Goal: Task Accomplishment & Management: Manage account settings

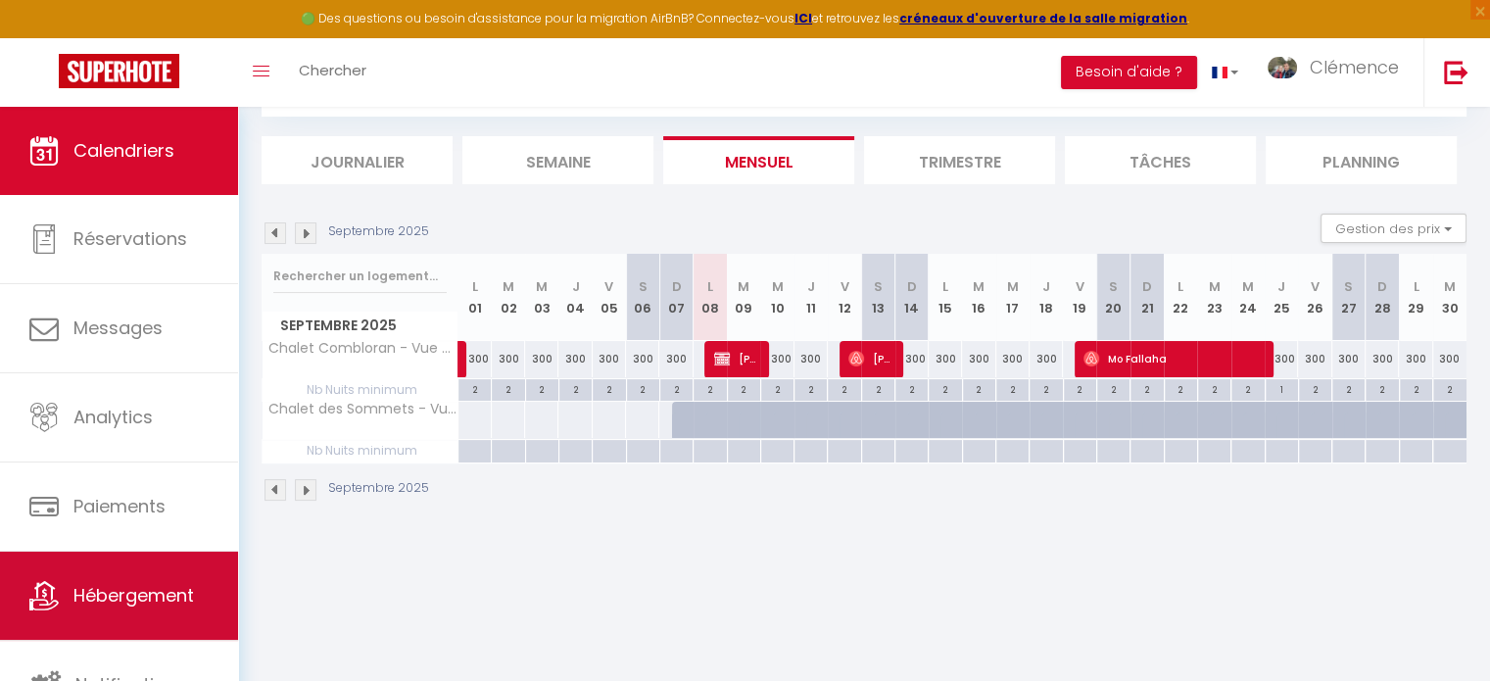
scroll to position [5, 0]
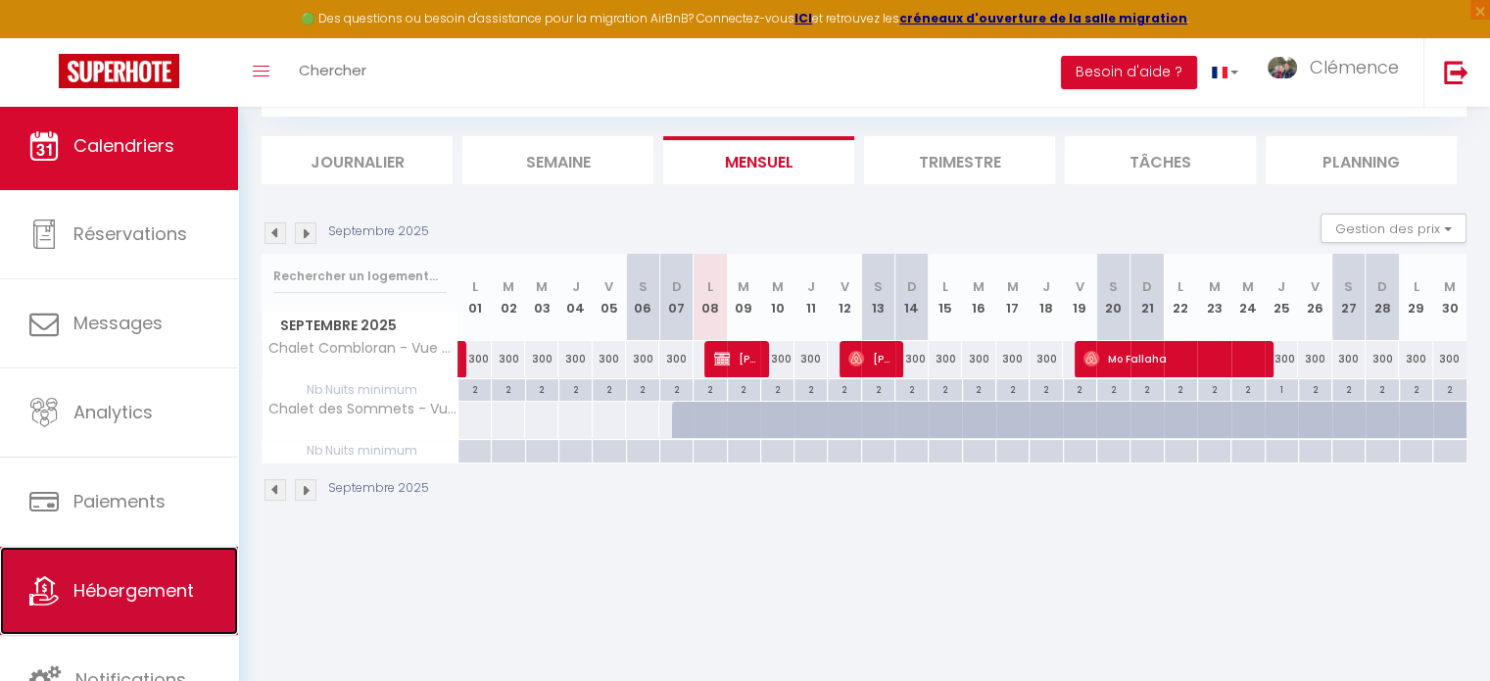
click at [71, 605] on link "Hébergement" at bounding box center [119, 590] width 238 height 88
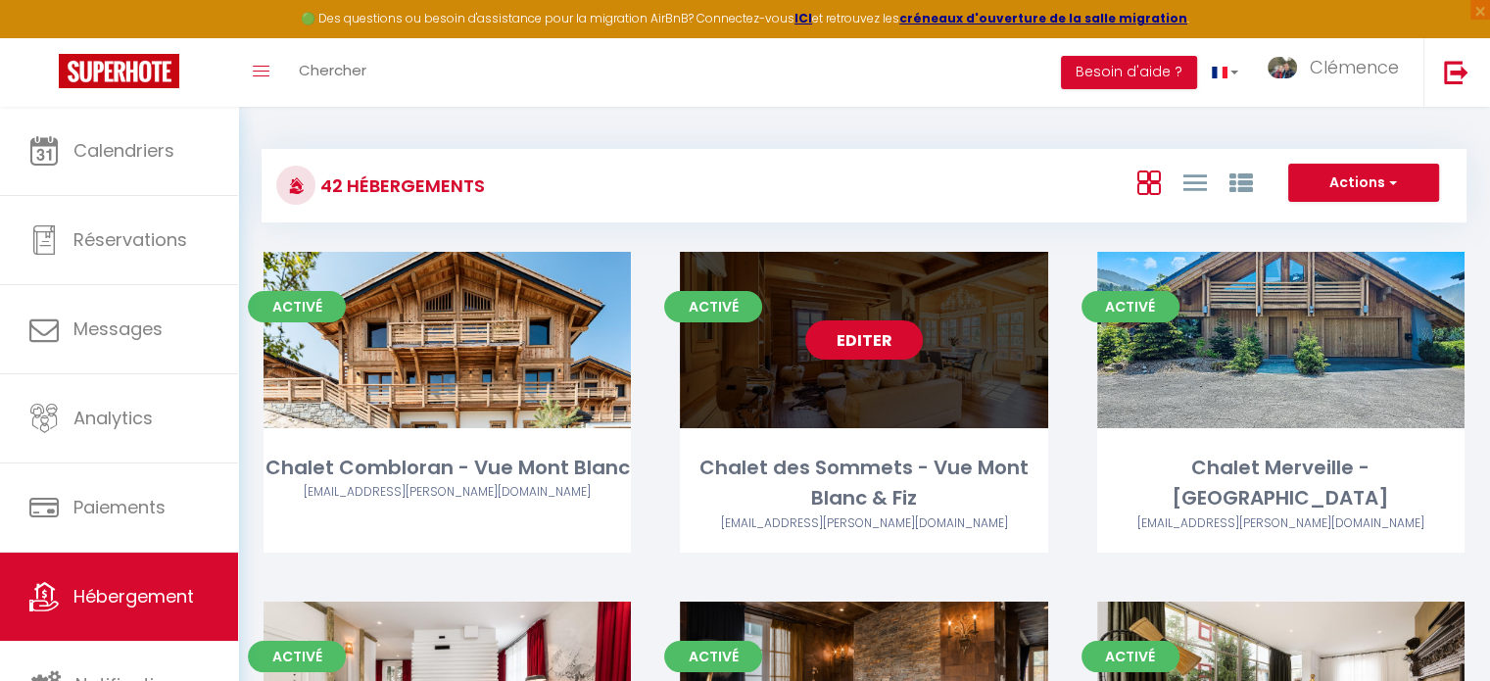
click at [854, 329] on link "Editer" at bounding box center [864, 339] width 118 height 39
select select "3"
select select "2"
select select "1"
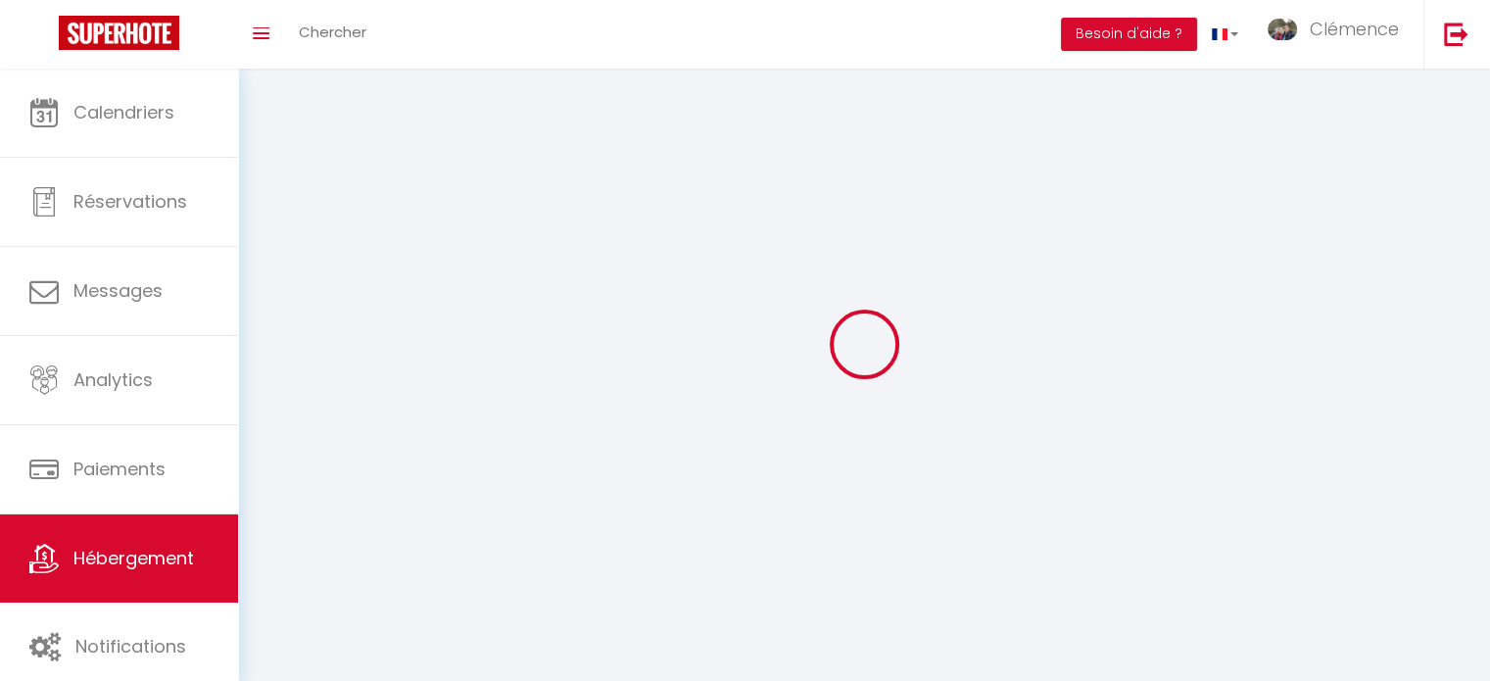
select select
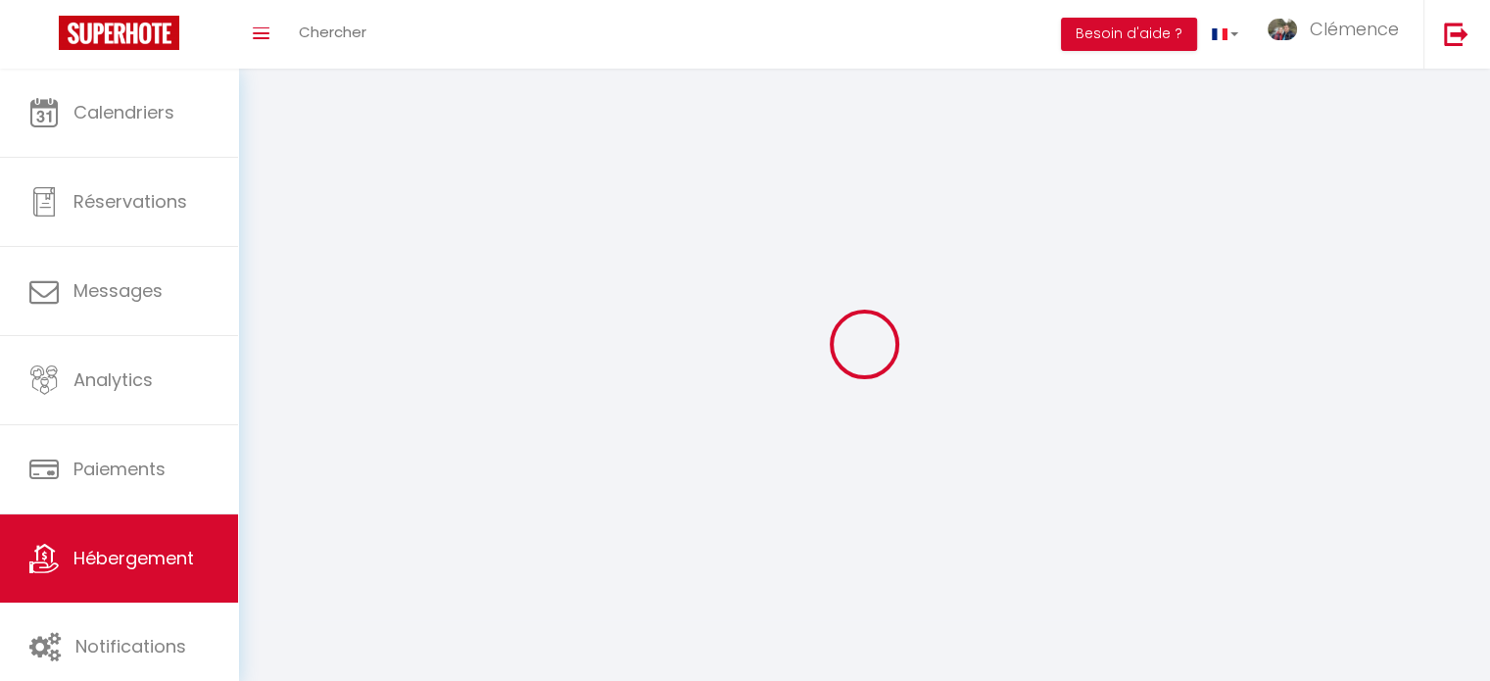
select select
checkbox input "false"
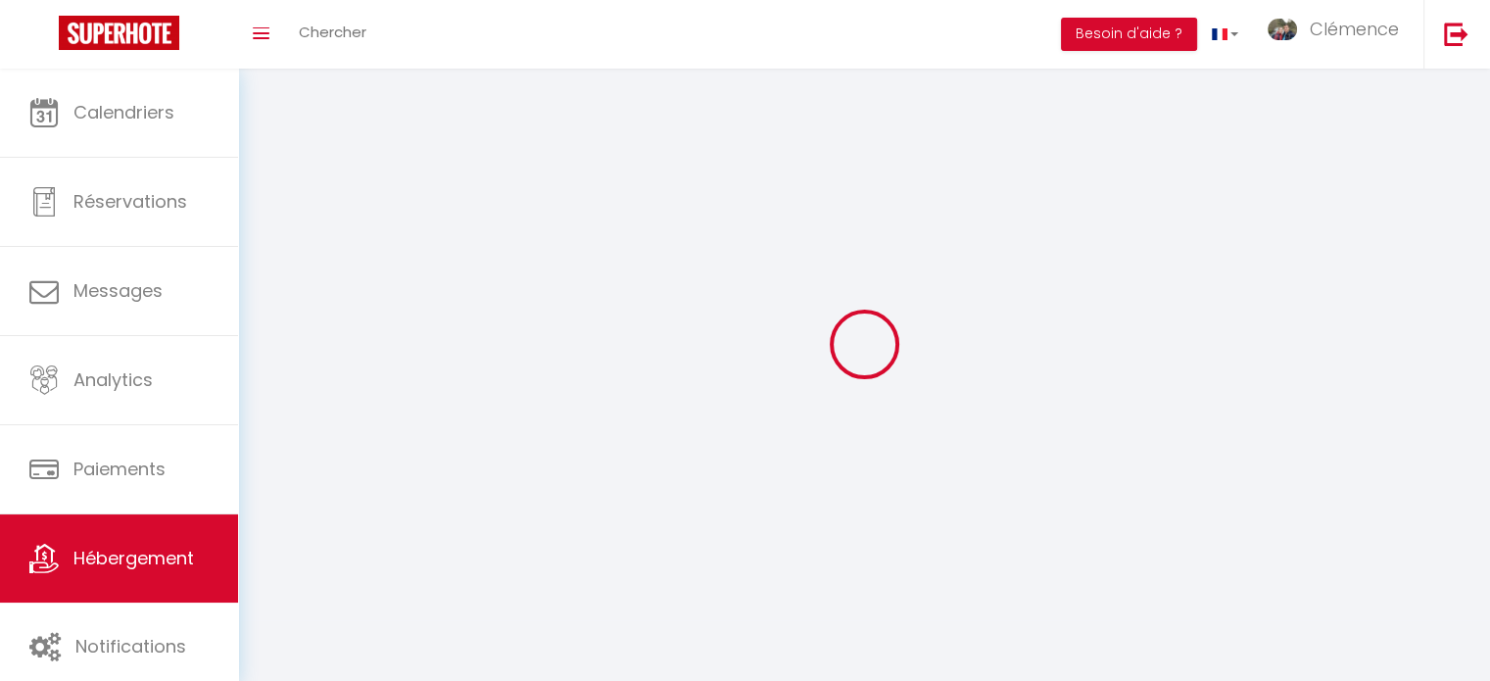
checkbox input "false"
select select
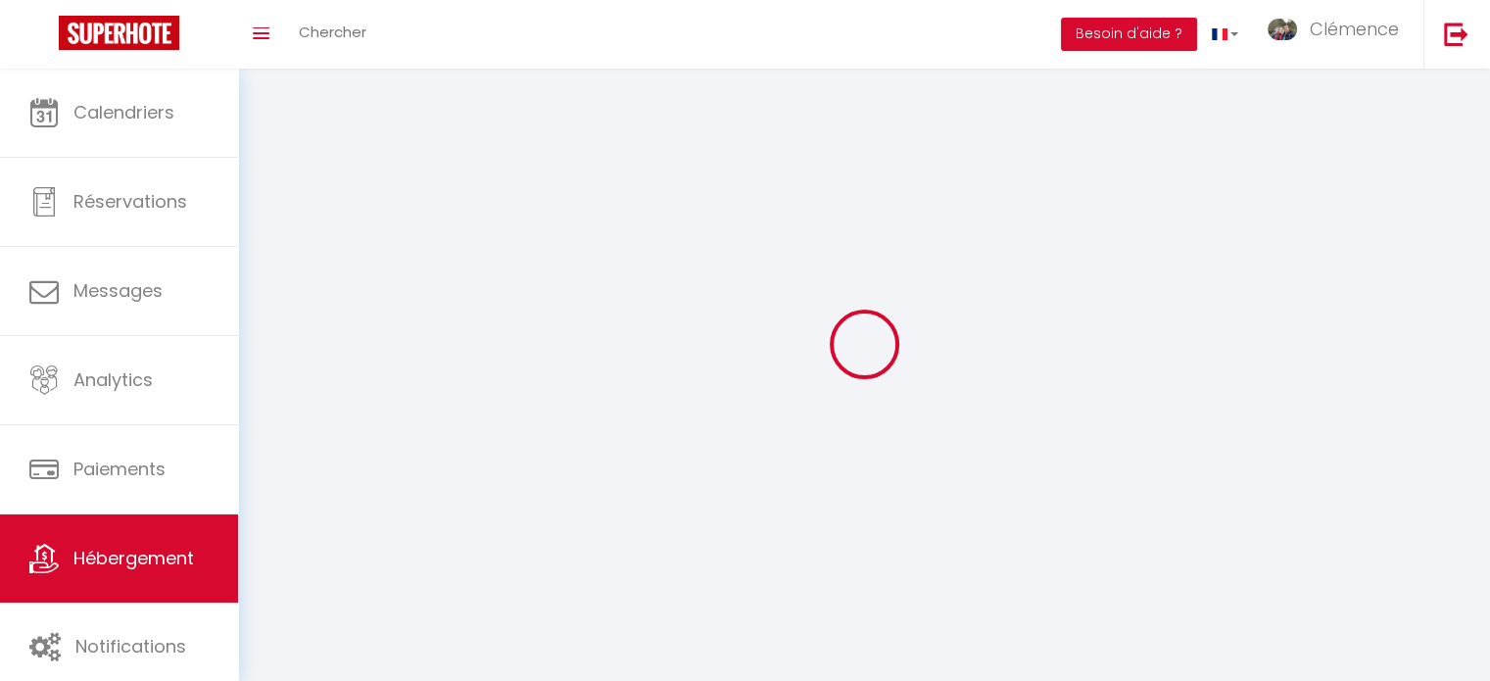
select select
checkbox input "false"
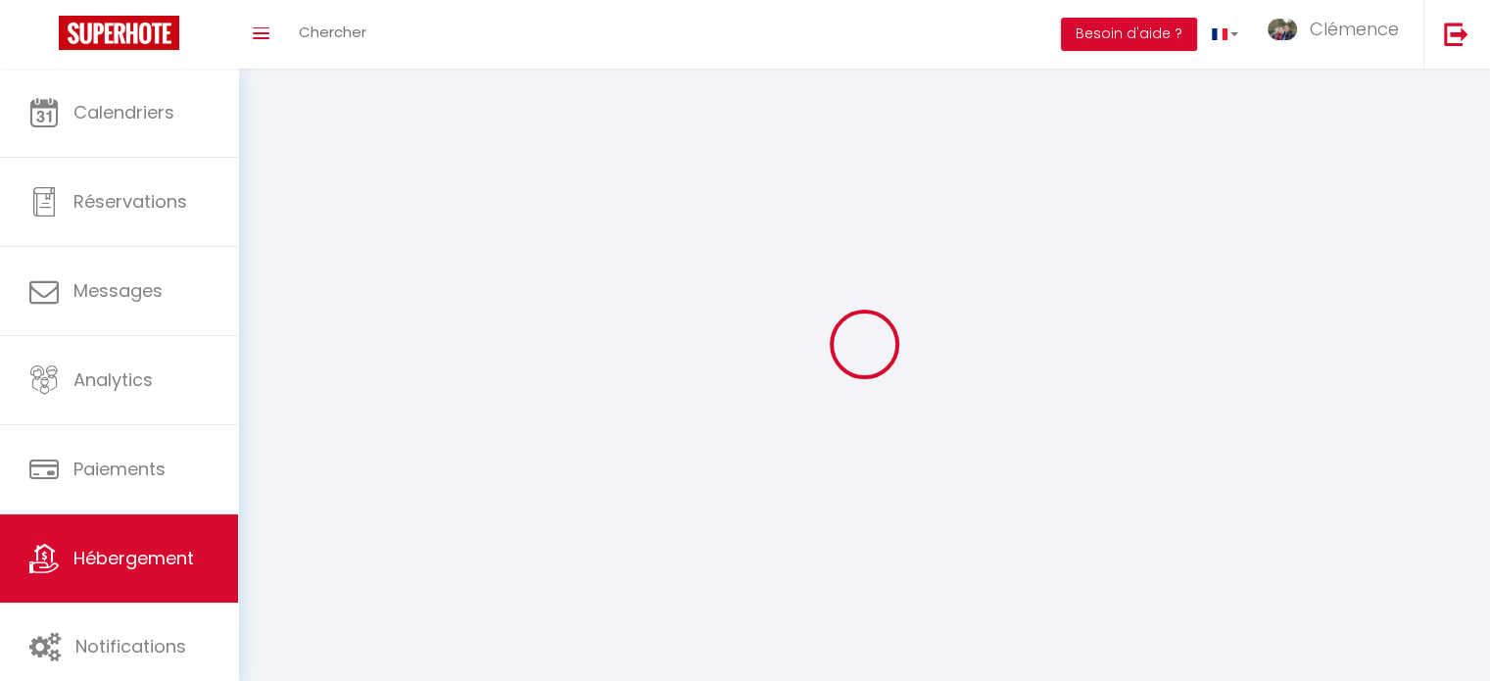
checkbox input "false"
select select
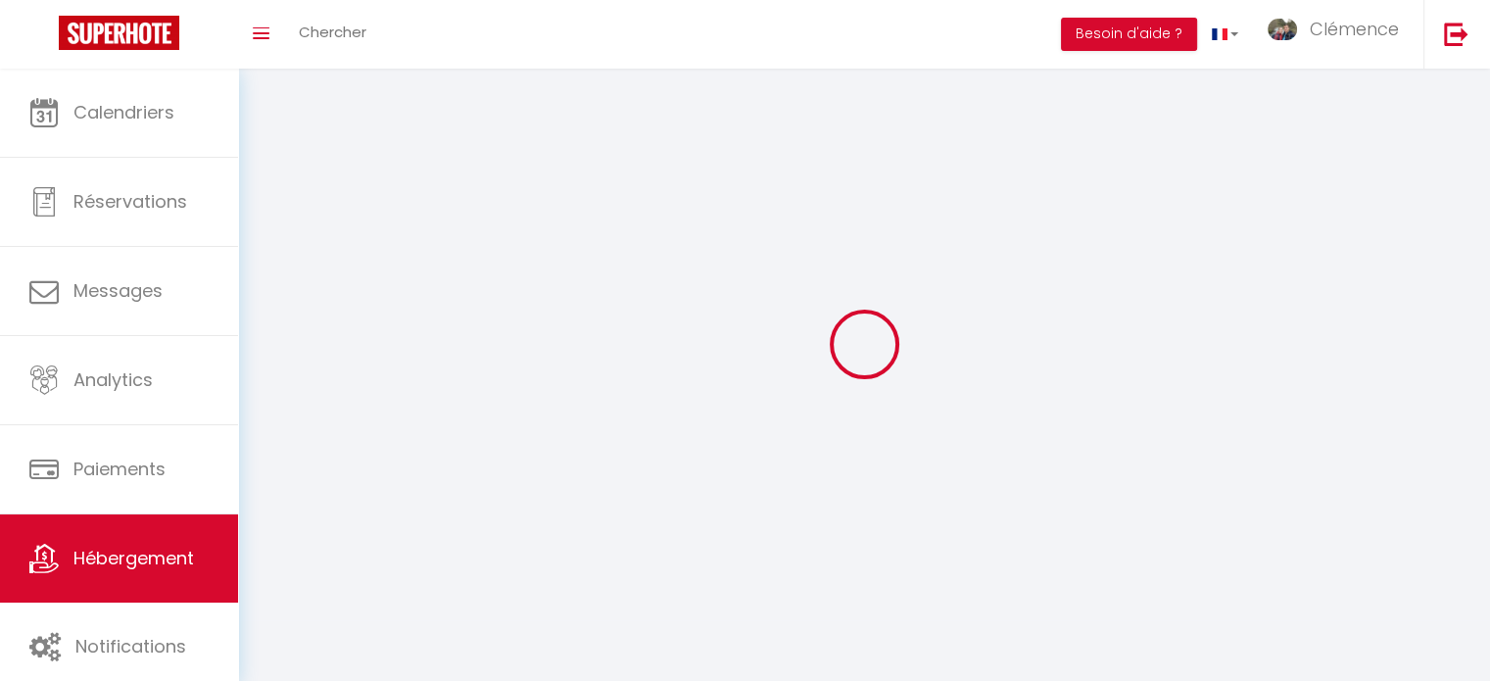
select select
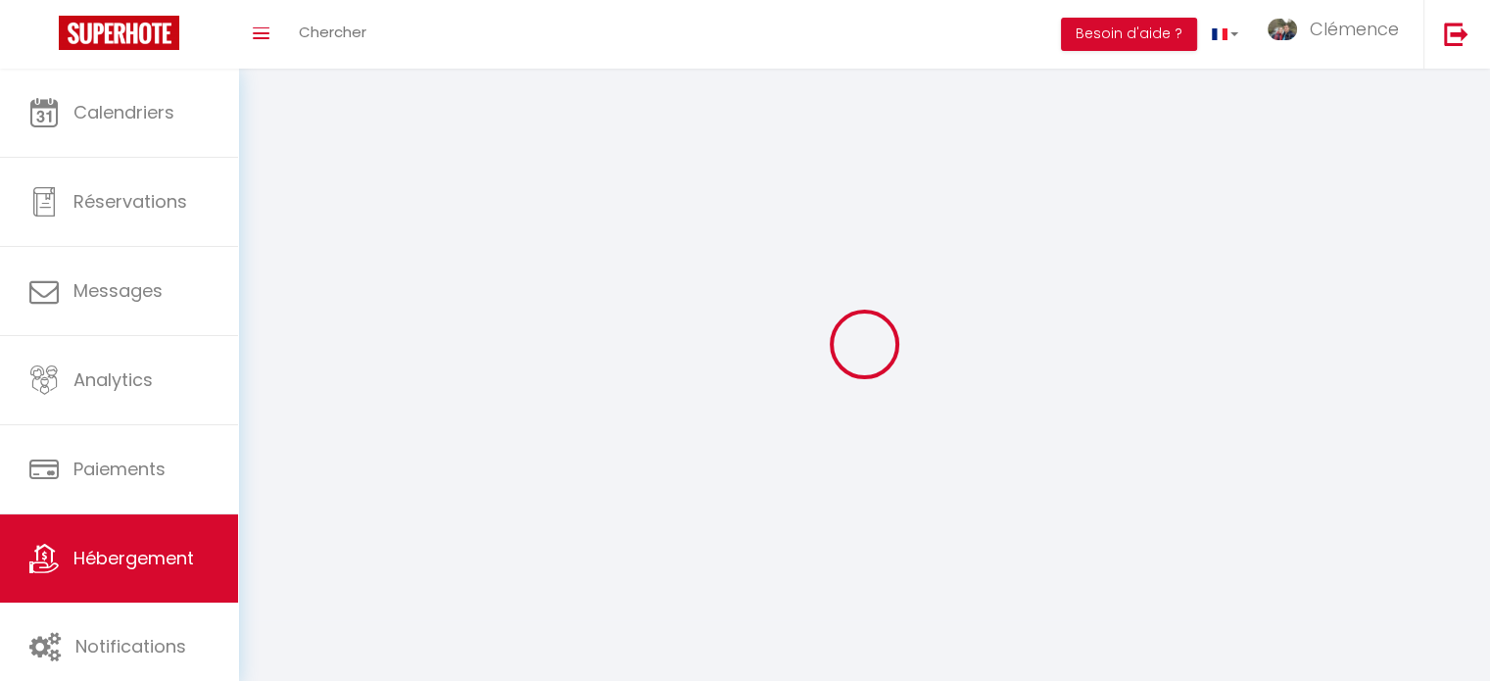
checkbox input "false"
select select
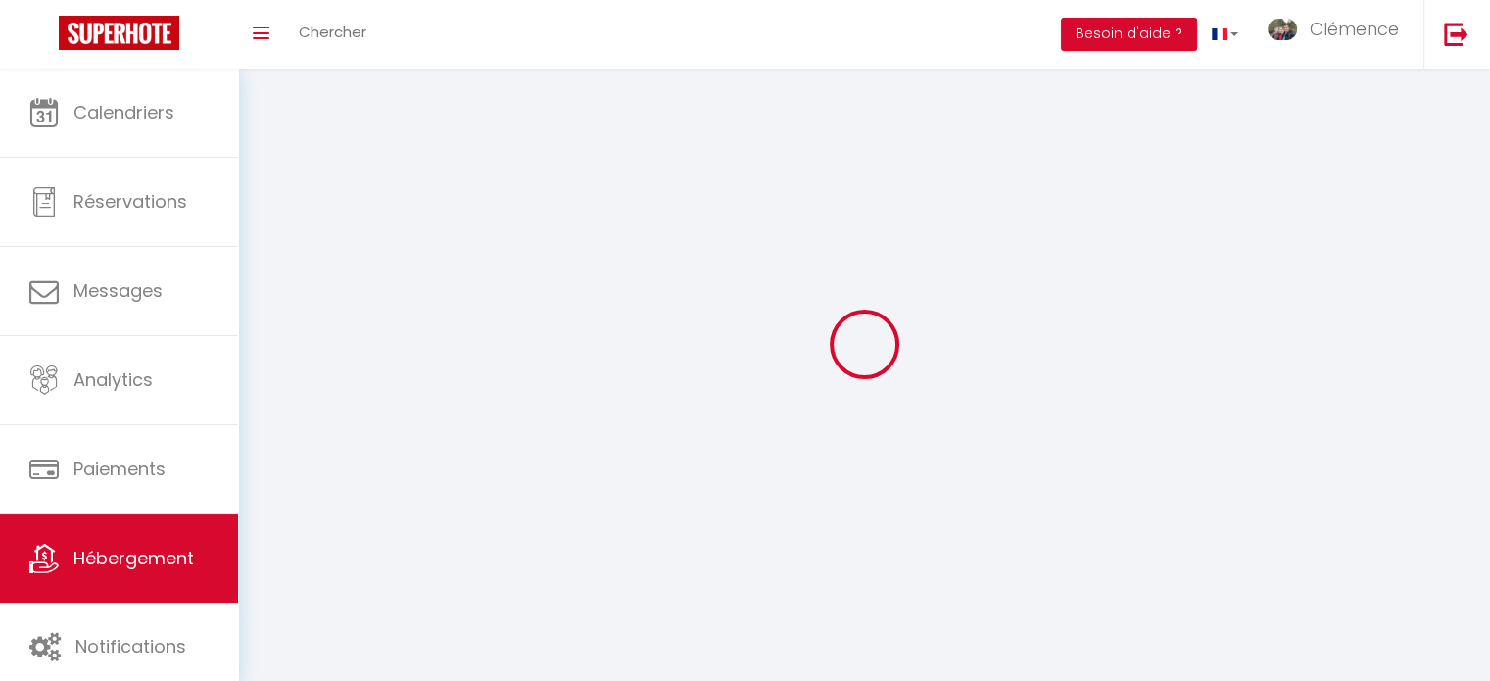
select select
select select "28"
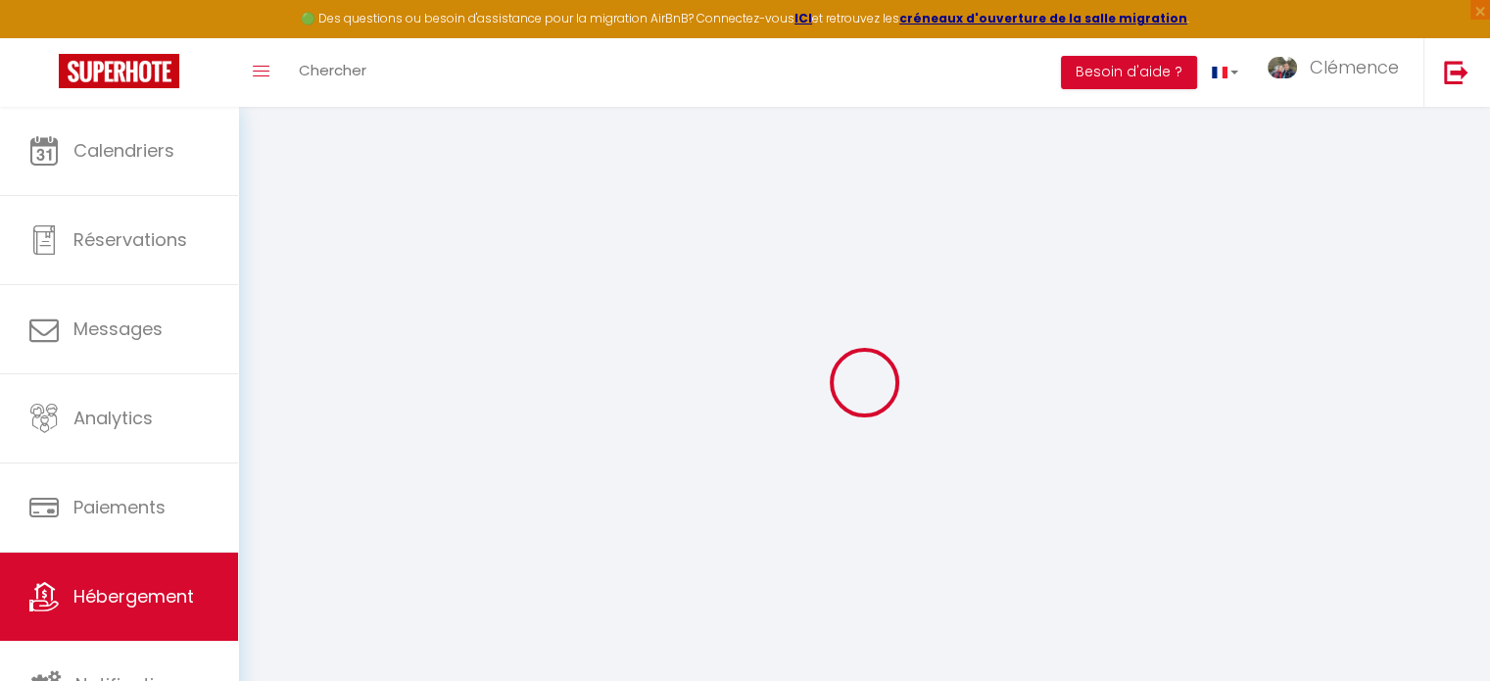
select select
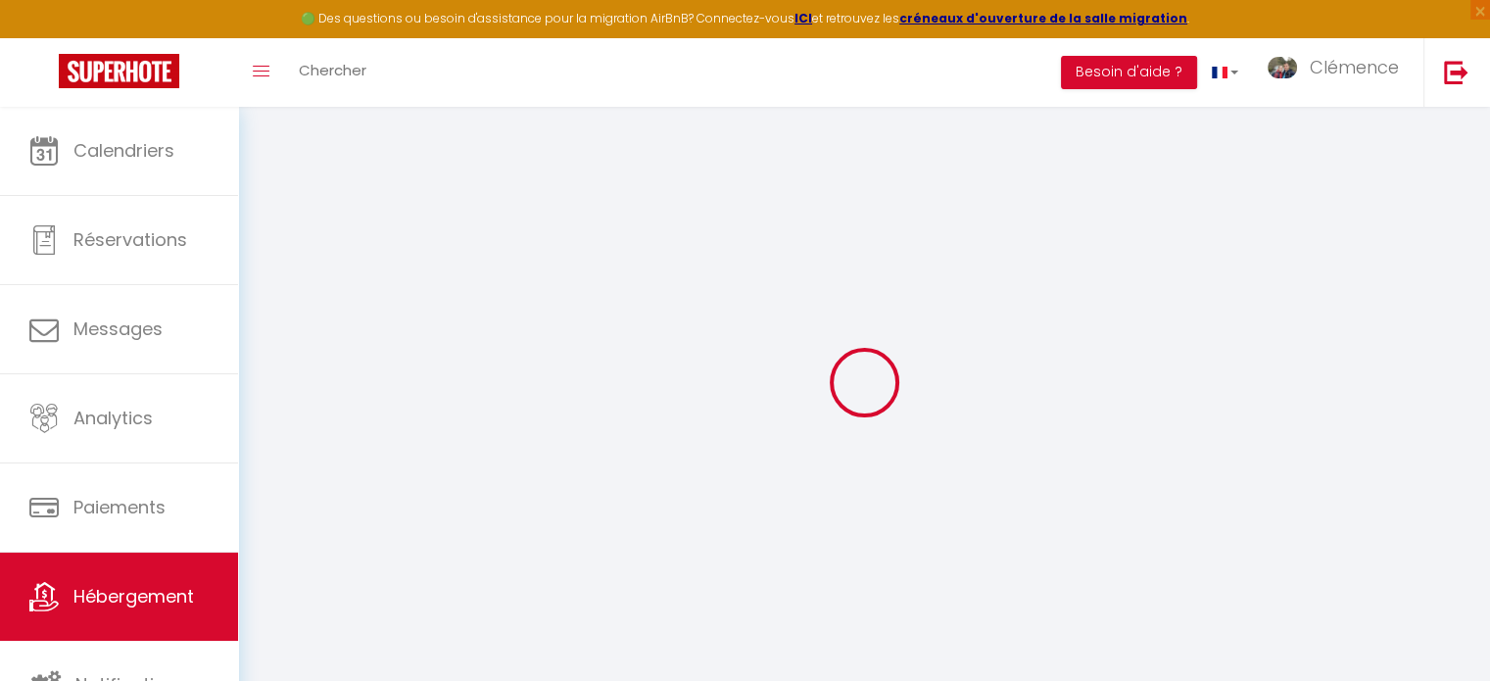
select select
checkbox input "false"
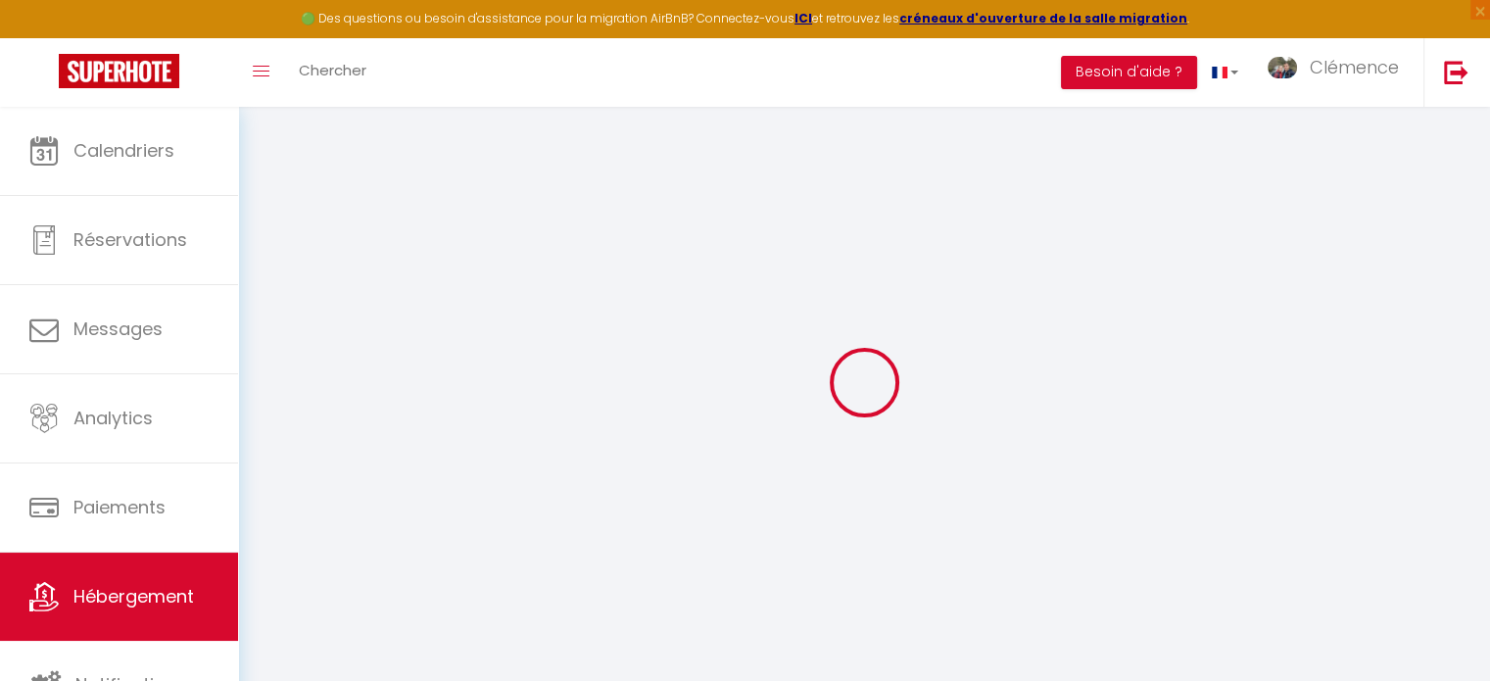
select select
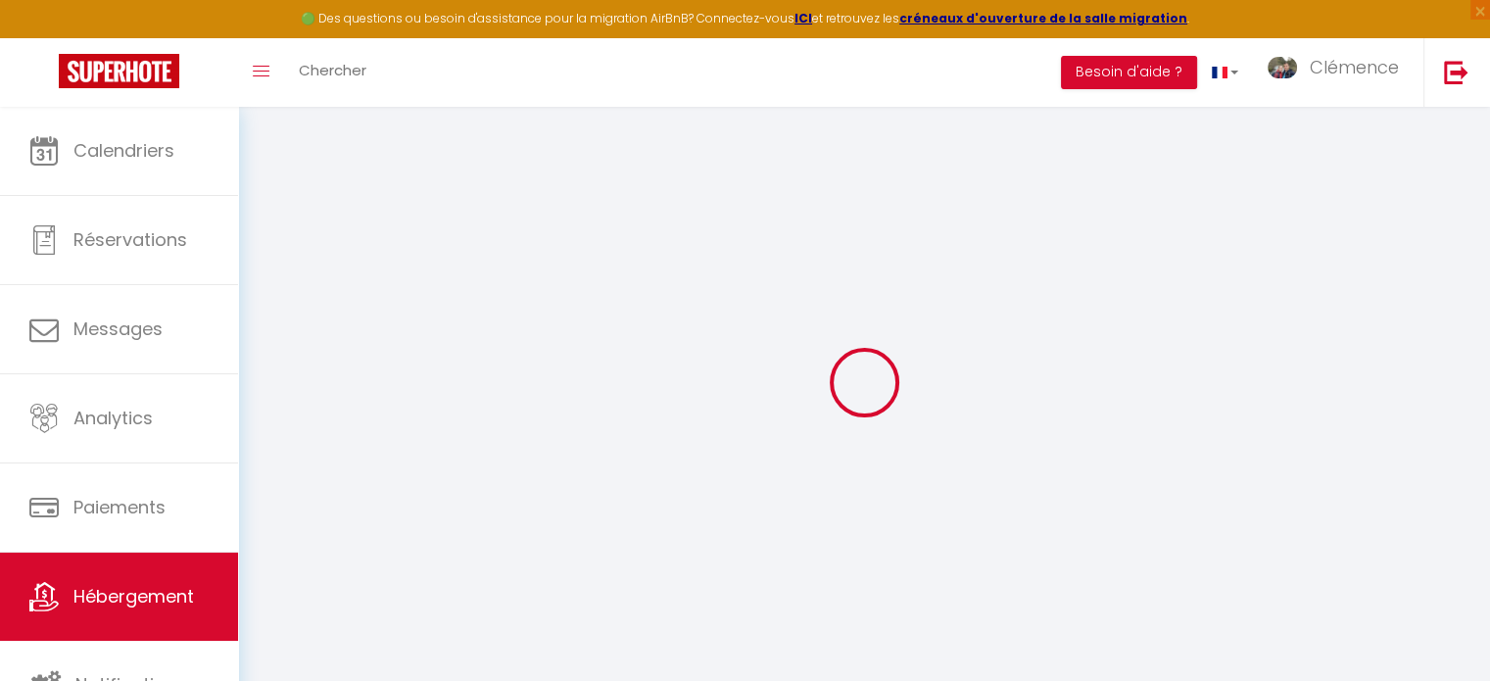
select select
checkbox input "false"
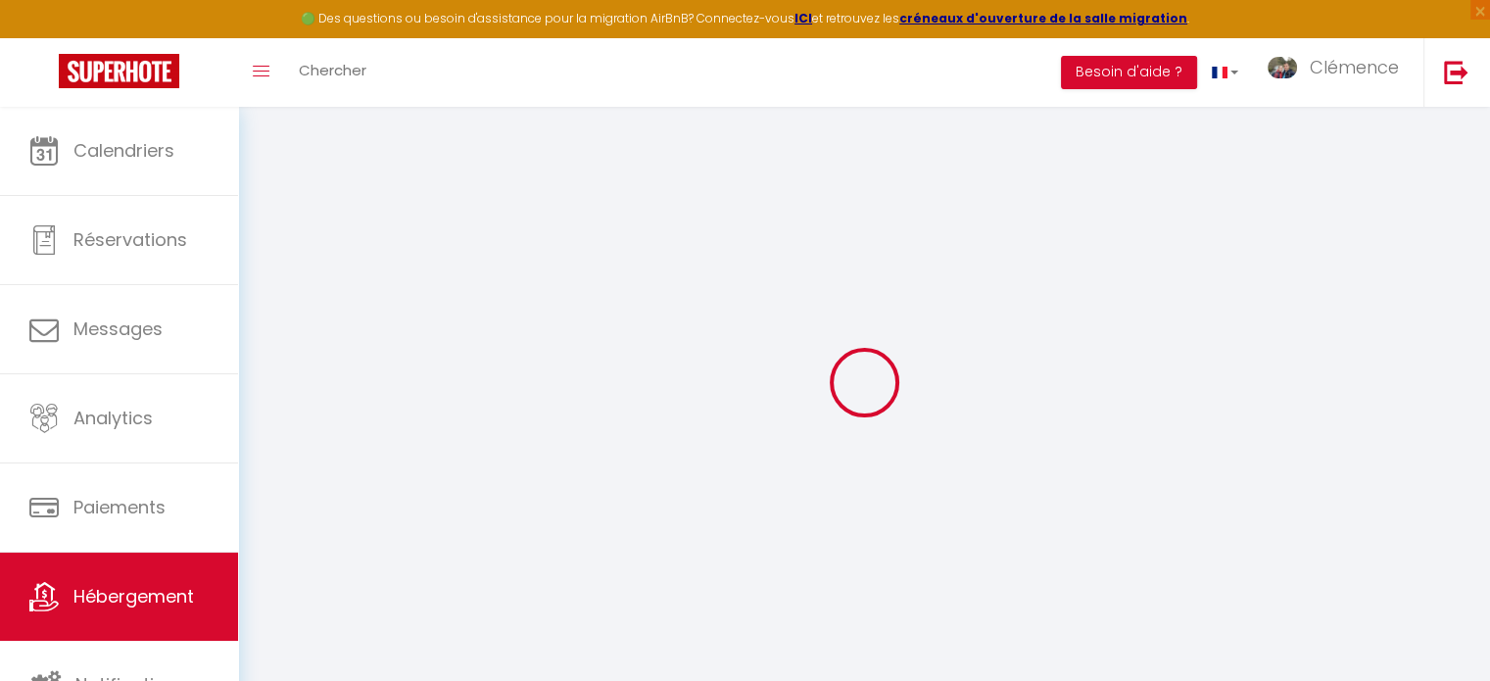
checkbox input "false"
select select
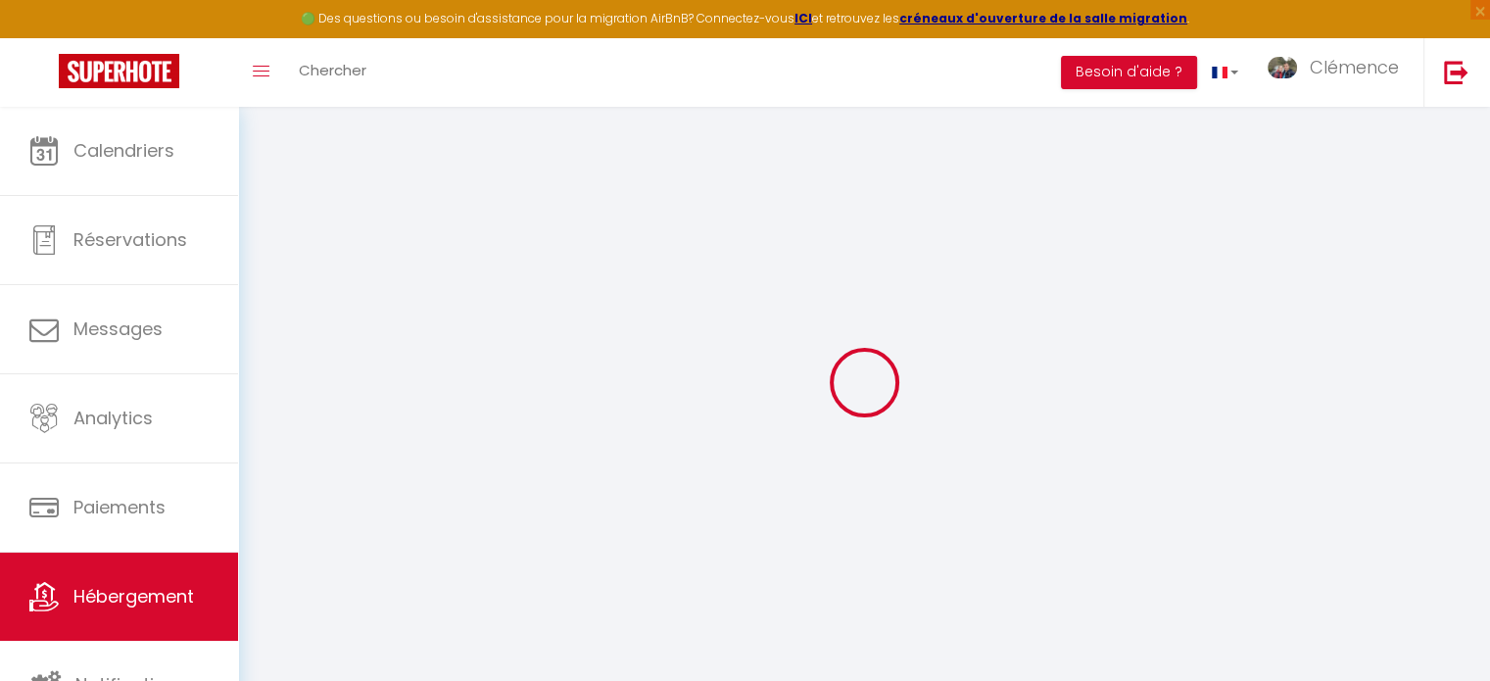
select select
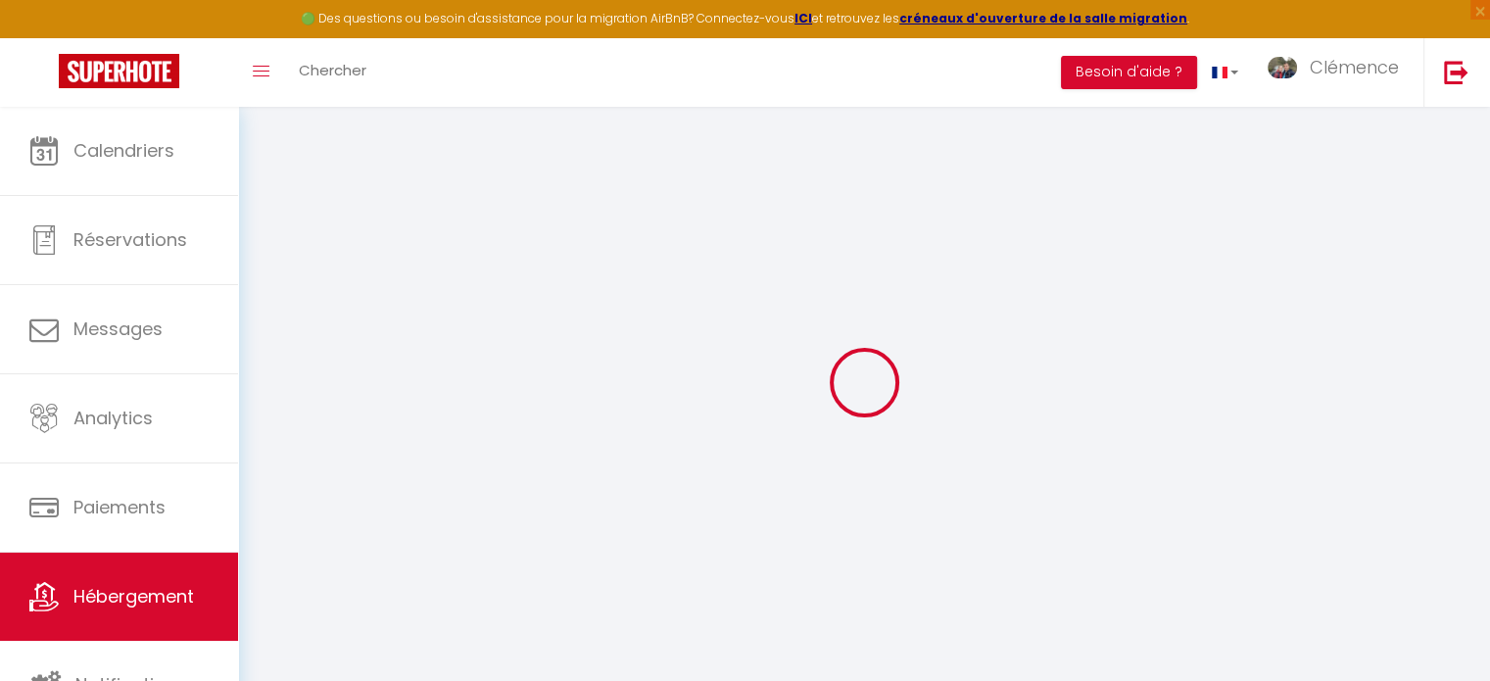
checkbox input "false"
select select
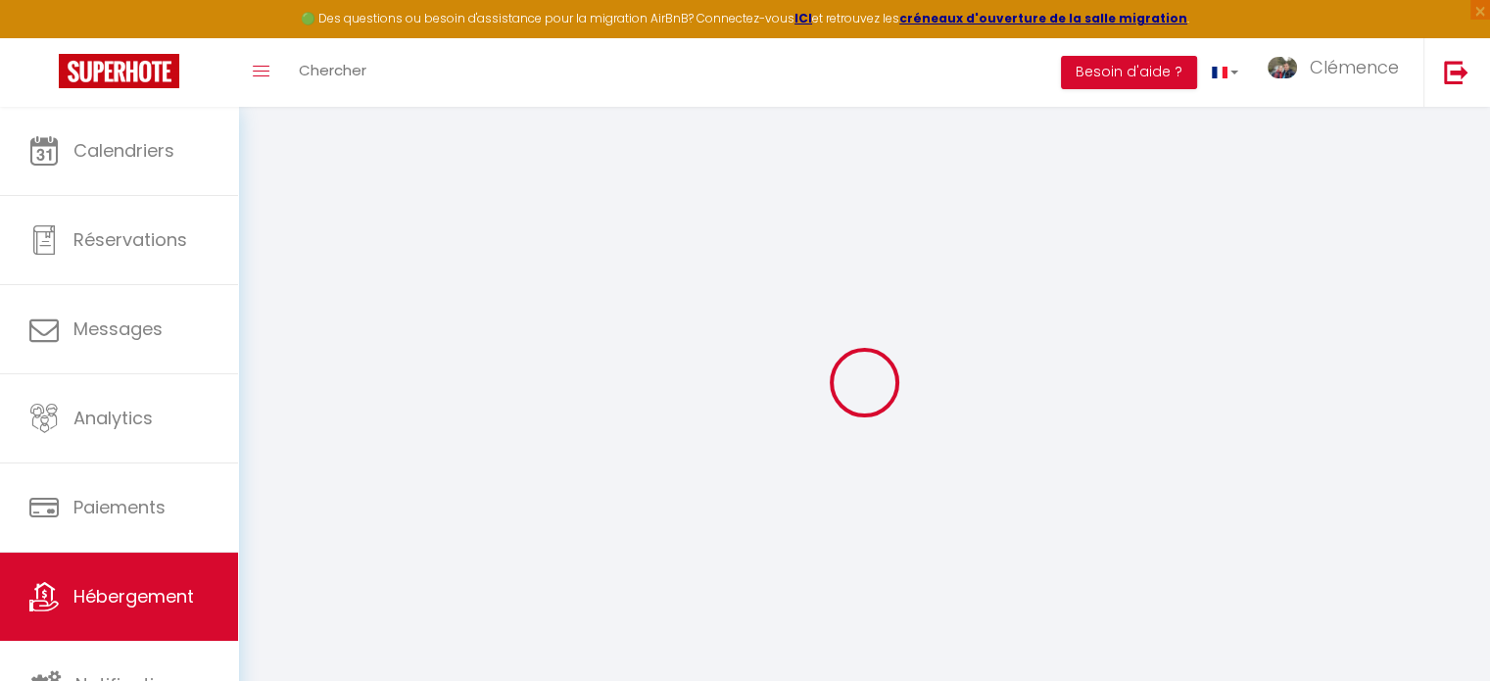
select select
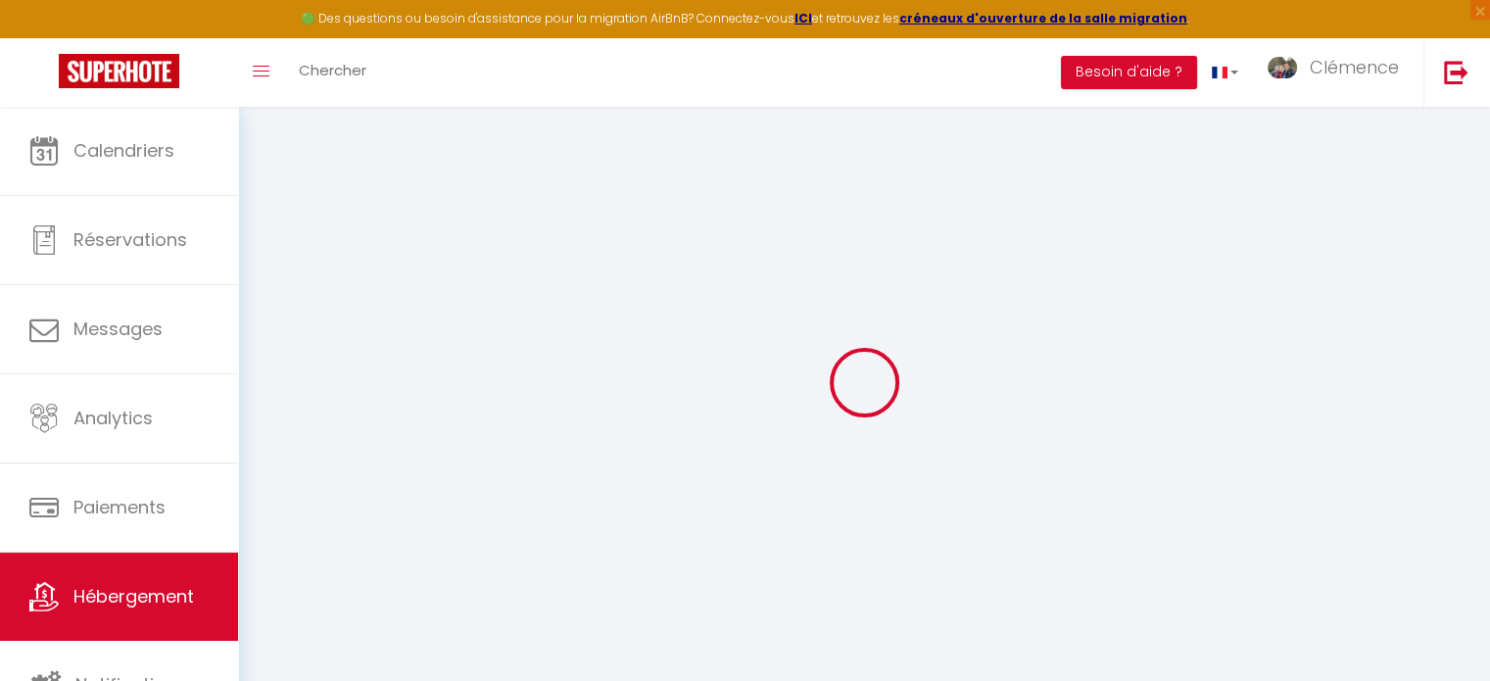
select select
checkbox input "false"
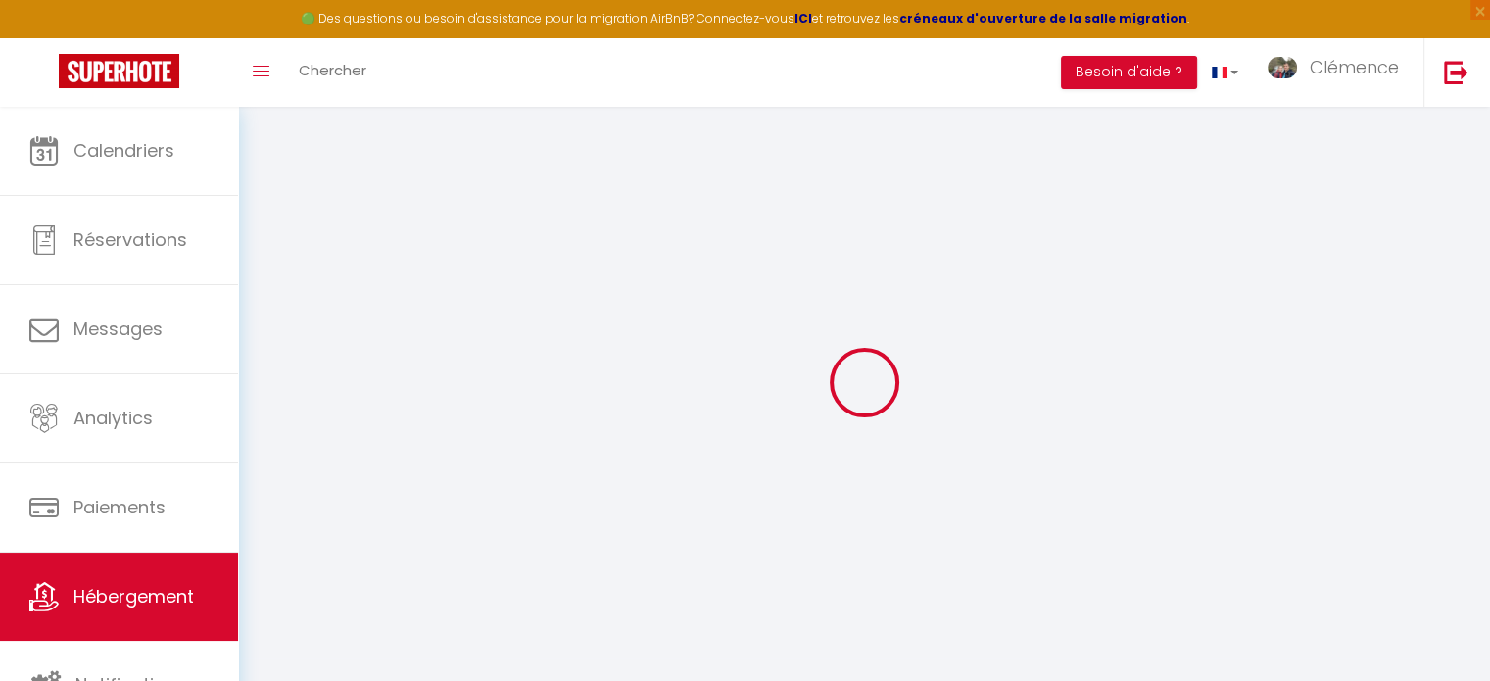
checkbox input "false"
select select
type input "Chalet des Sommets - Vue Mont Blanc & Fiz"
type input "[PERSON_NAME]"
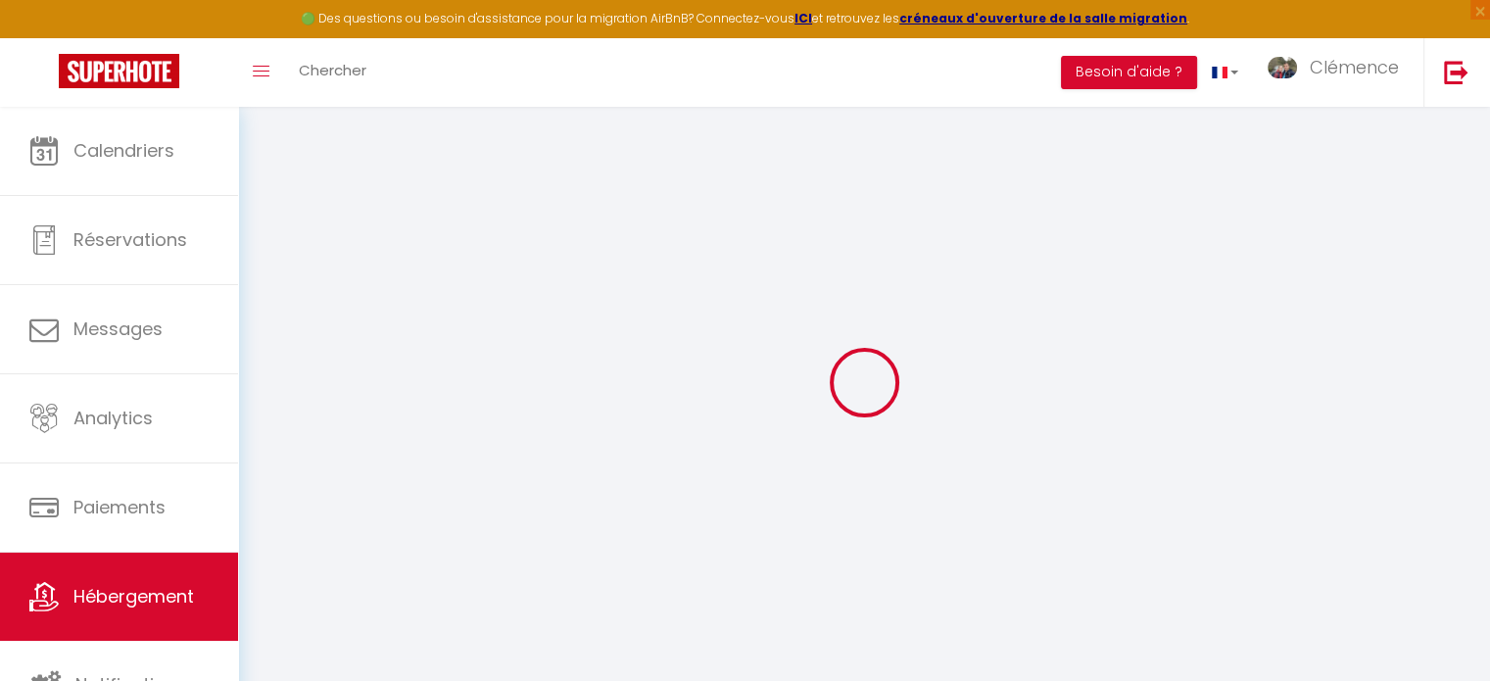
type input "[PERSON_NAME]"
type input "[STREET_ADDRESS]"
type input "74920"
type input "Combloux"
select select "houses"
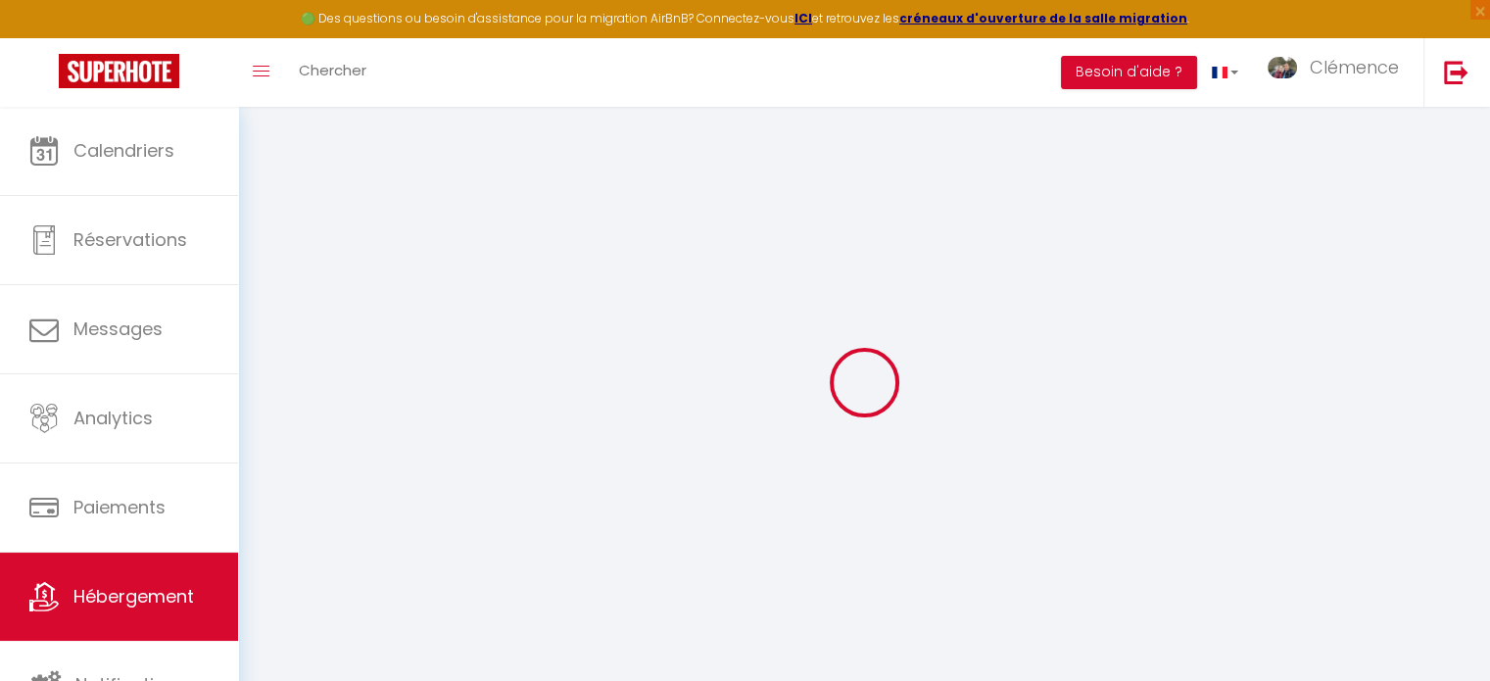
select select "8"
select select "4"
type input "750"
type input "550"
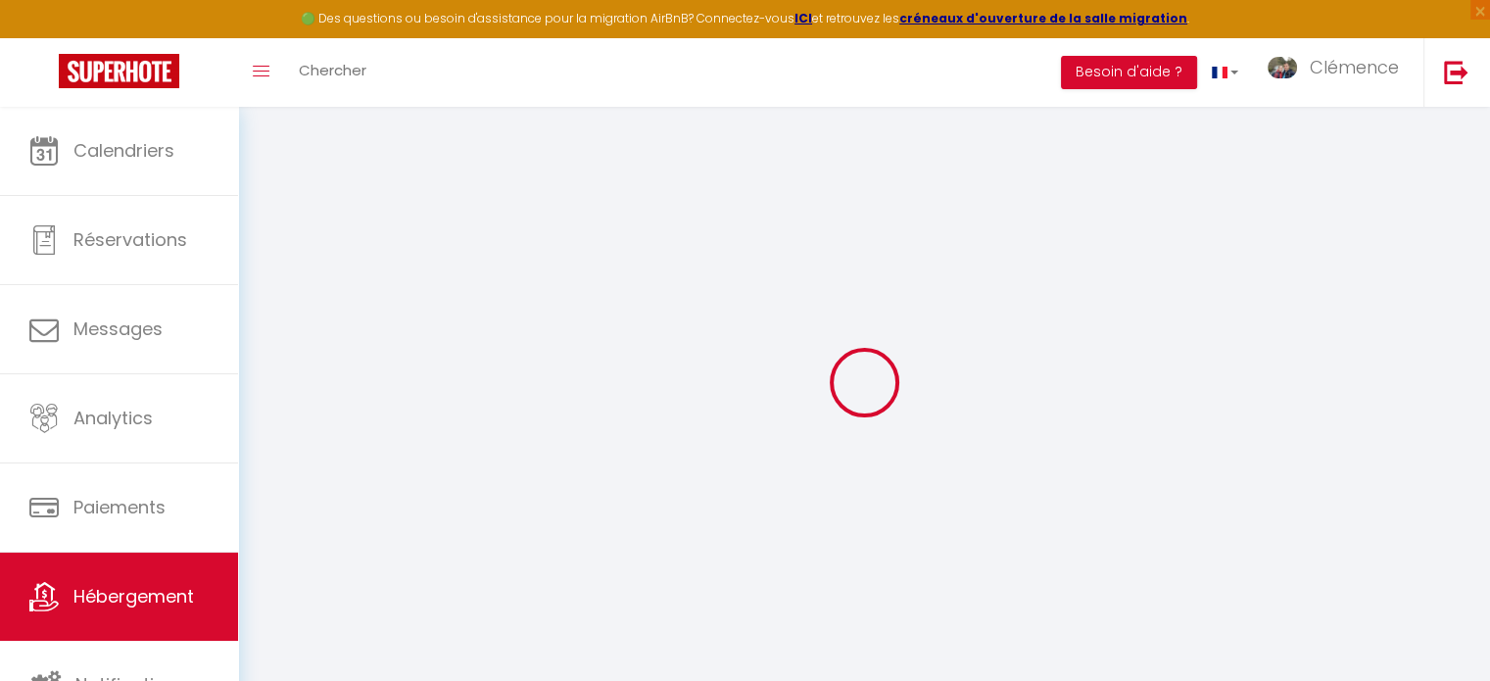
type input "2.30"
type input "2000"
select select
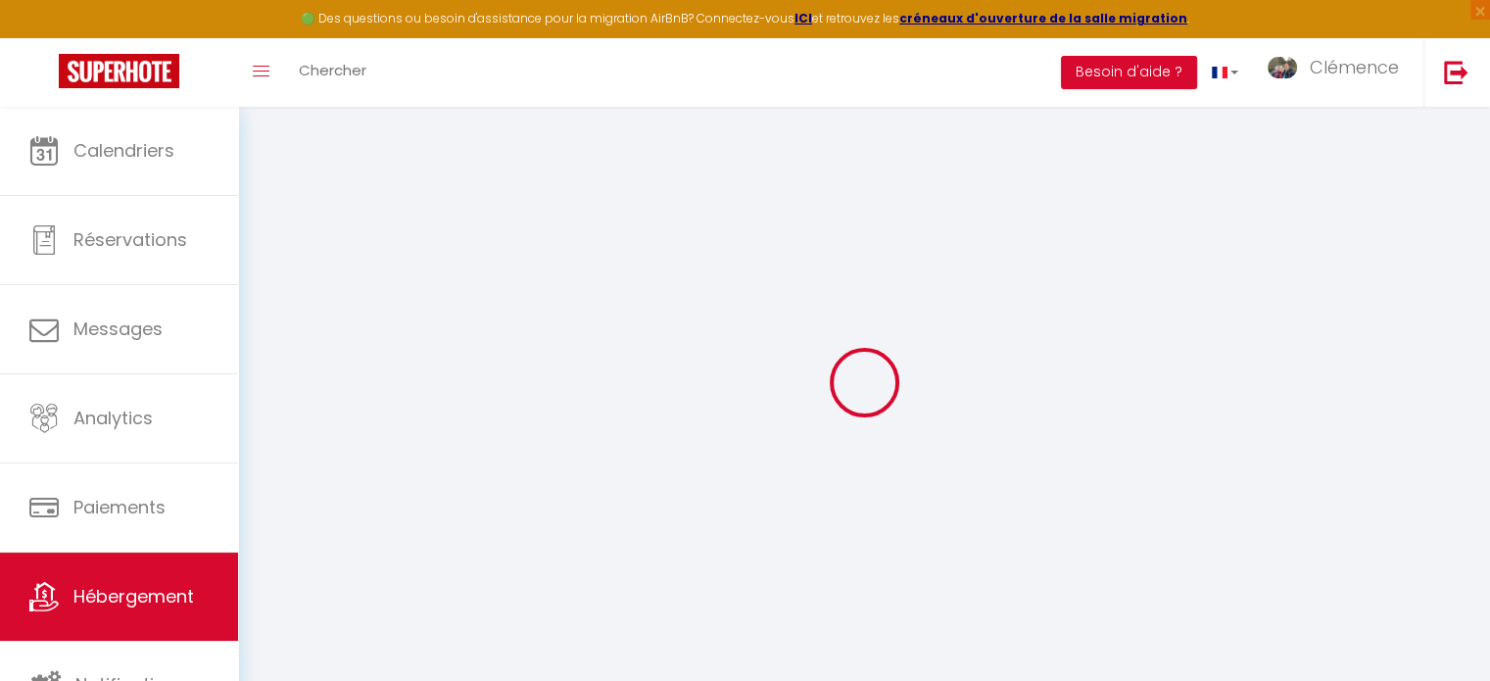
select select
type input "[STREET_ADDRESS]"
type input "74920"
type input "Combloux"
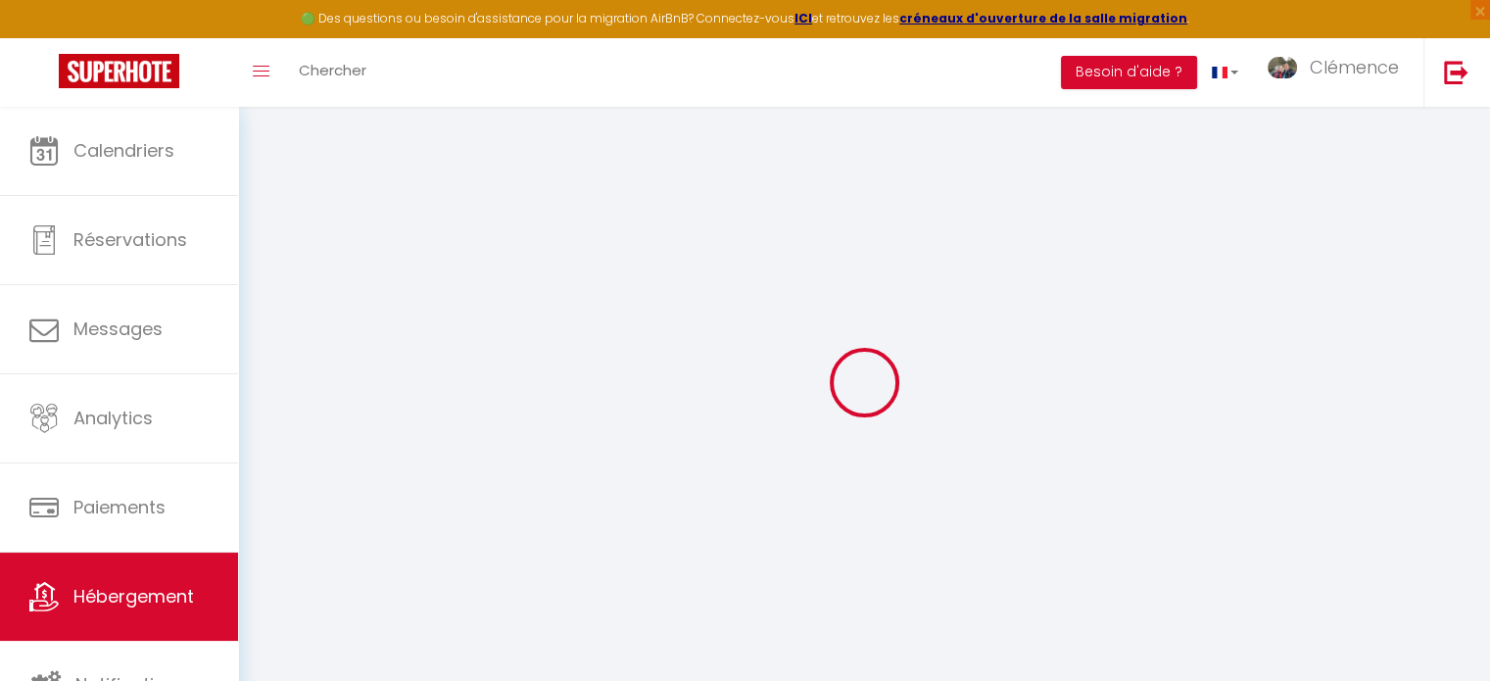
type input "[EMAIL_ADDRESS][DOMAIN_NAME]"
select select "6385"
checkbox input "false"
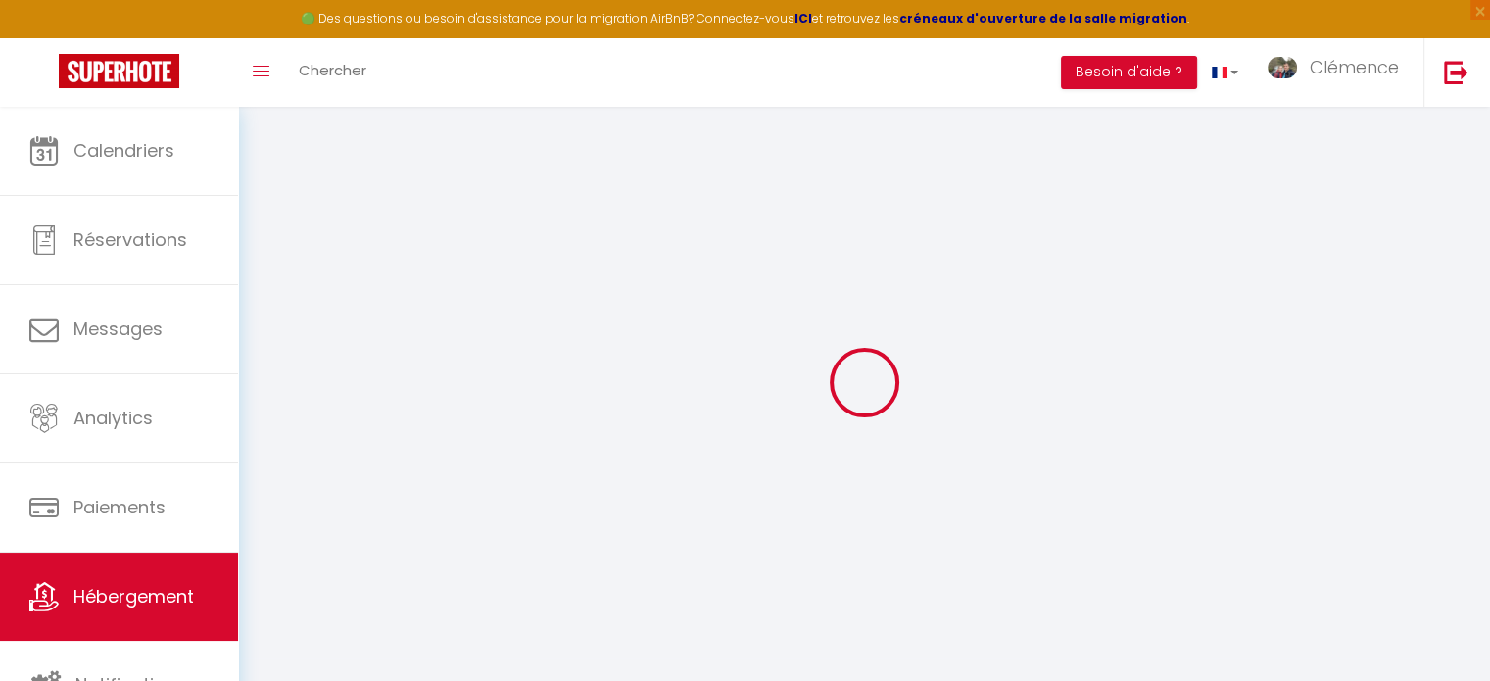
checkbox input "false"
type input "24"
type input "0"
select select
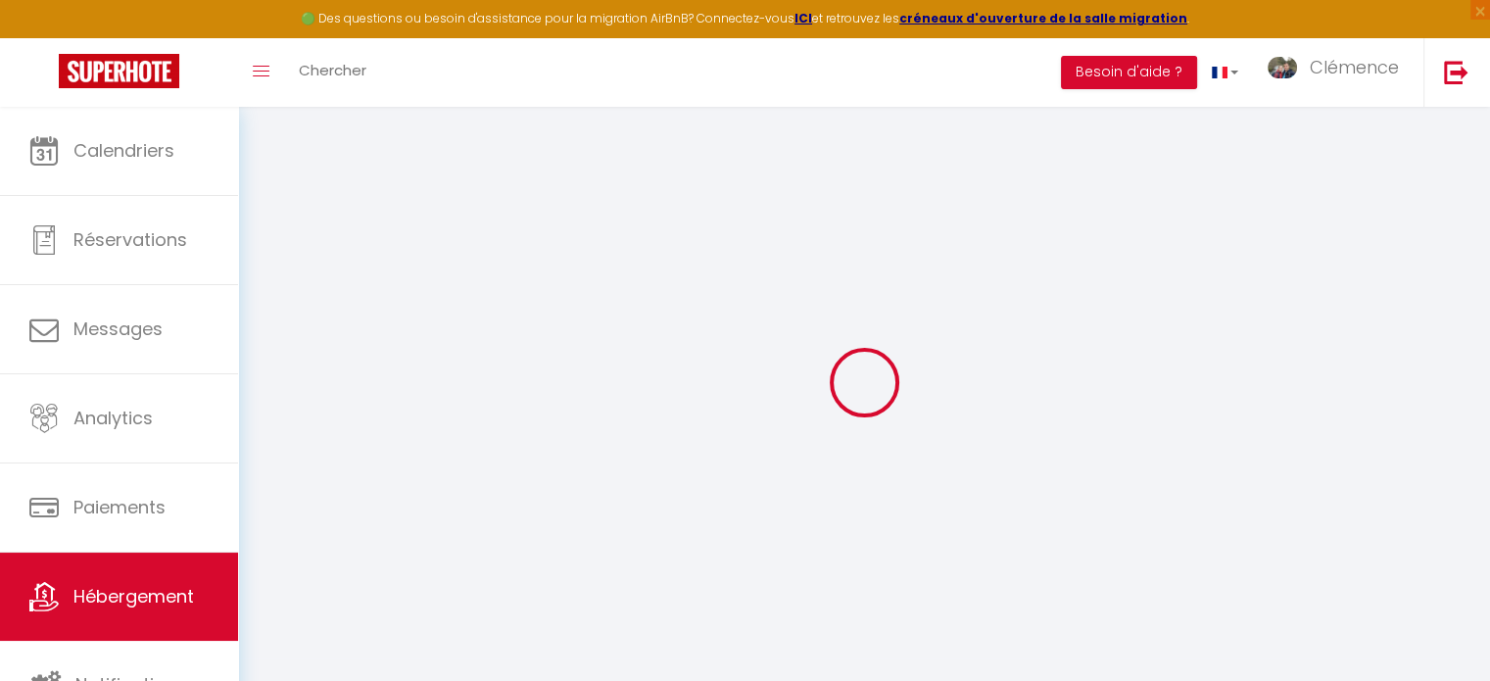
select select
checkbox input "false"
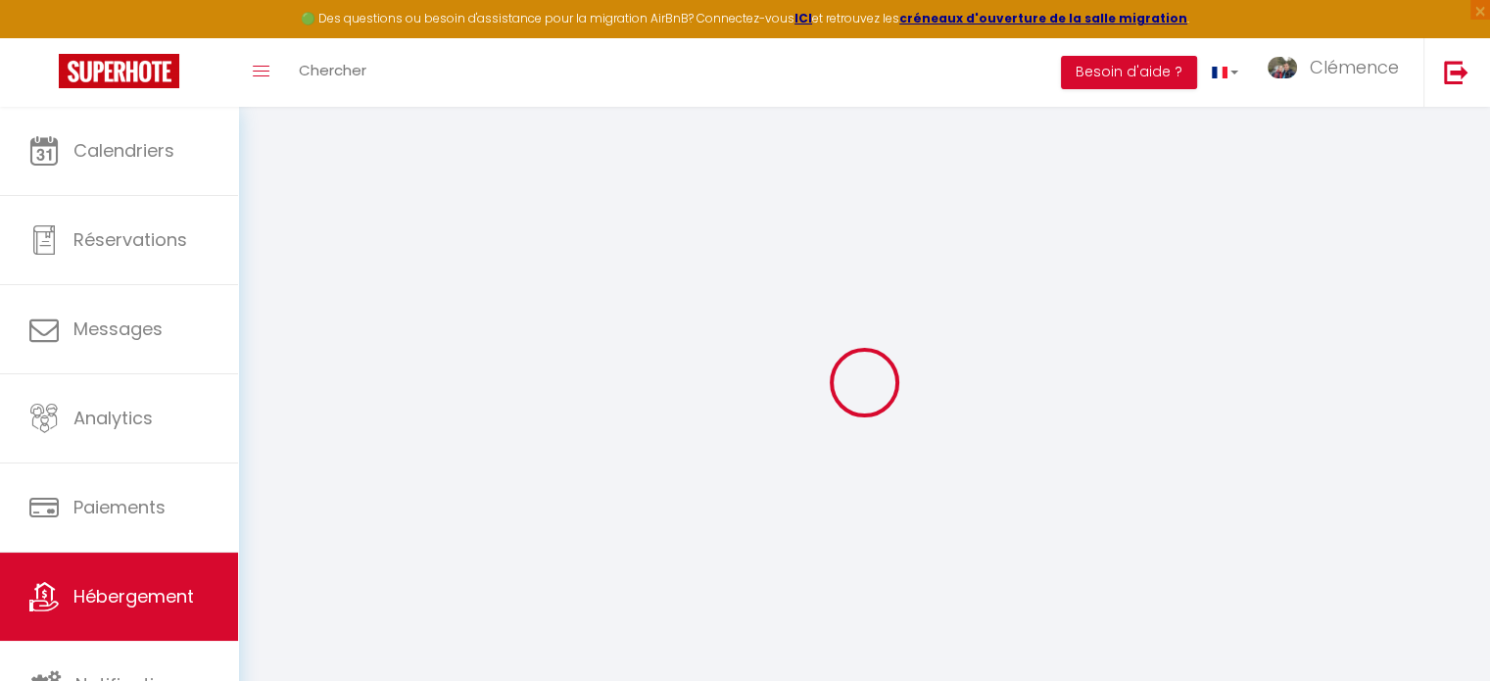
checkbox input "false"
select select
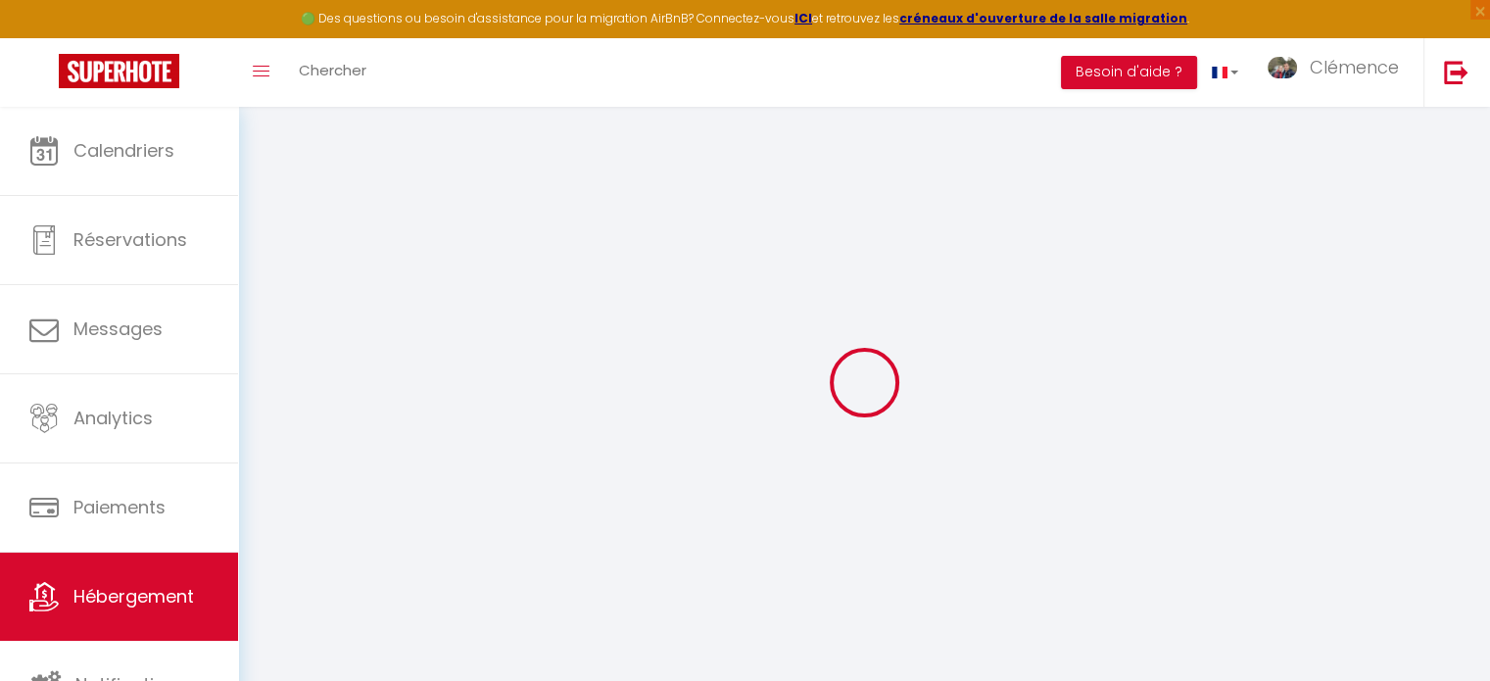
select select
checkbox input "false"
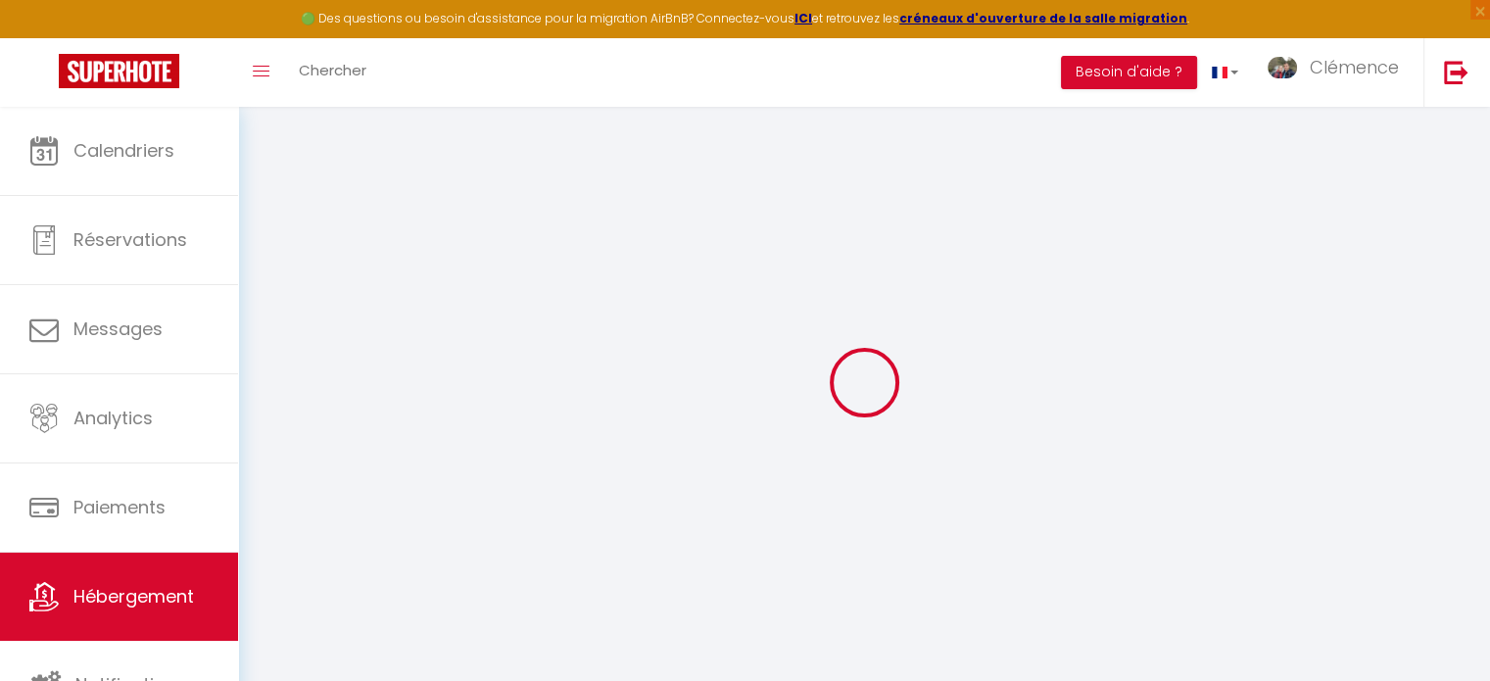
checkbox input "false"
select select "chalet"
checkbox input "false"
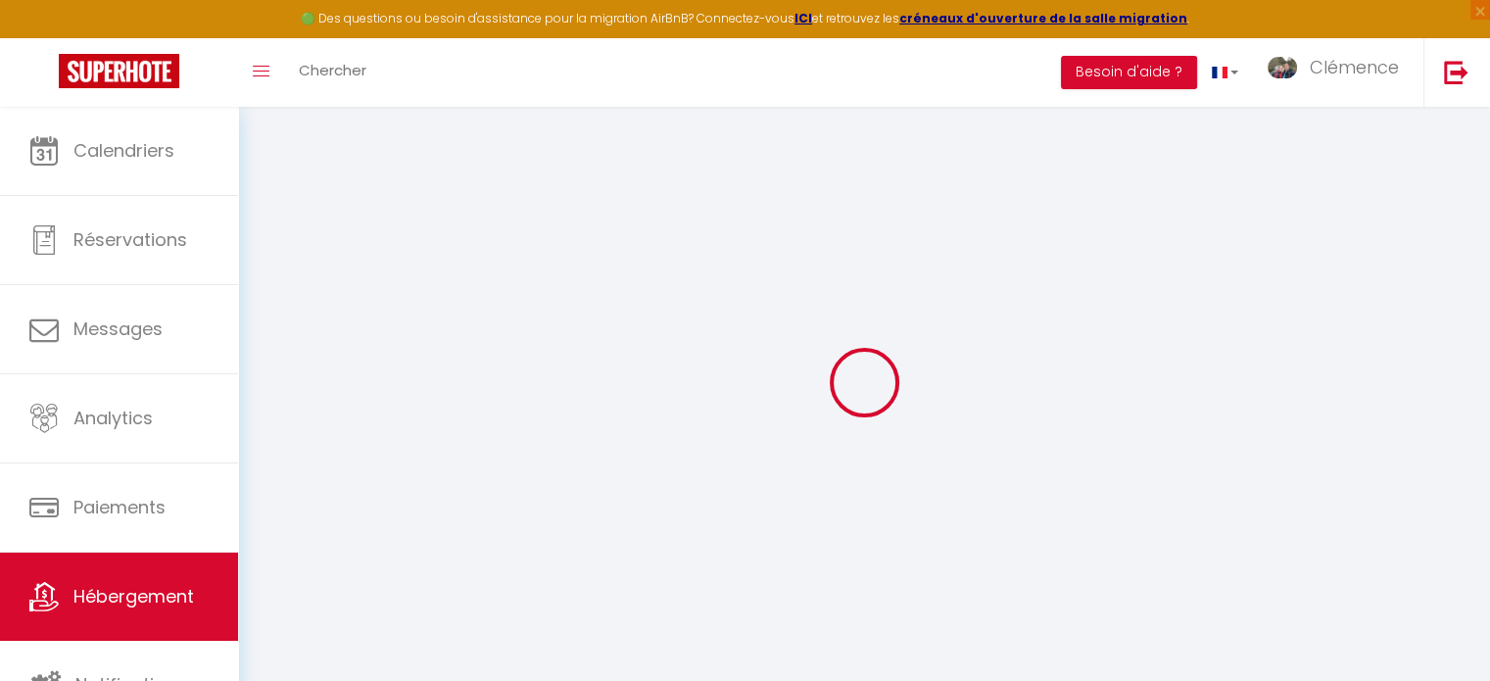
checkbox input "false"
select select "16:00"
select select "18:00"
select select "11:00"
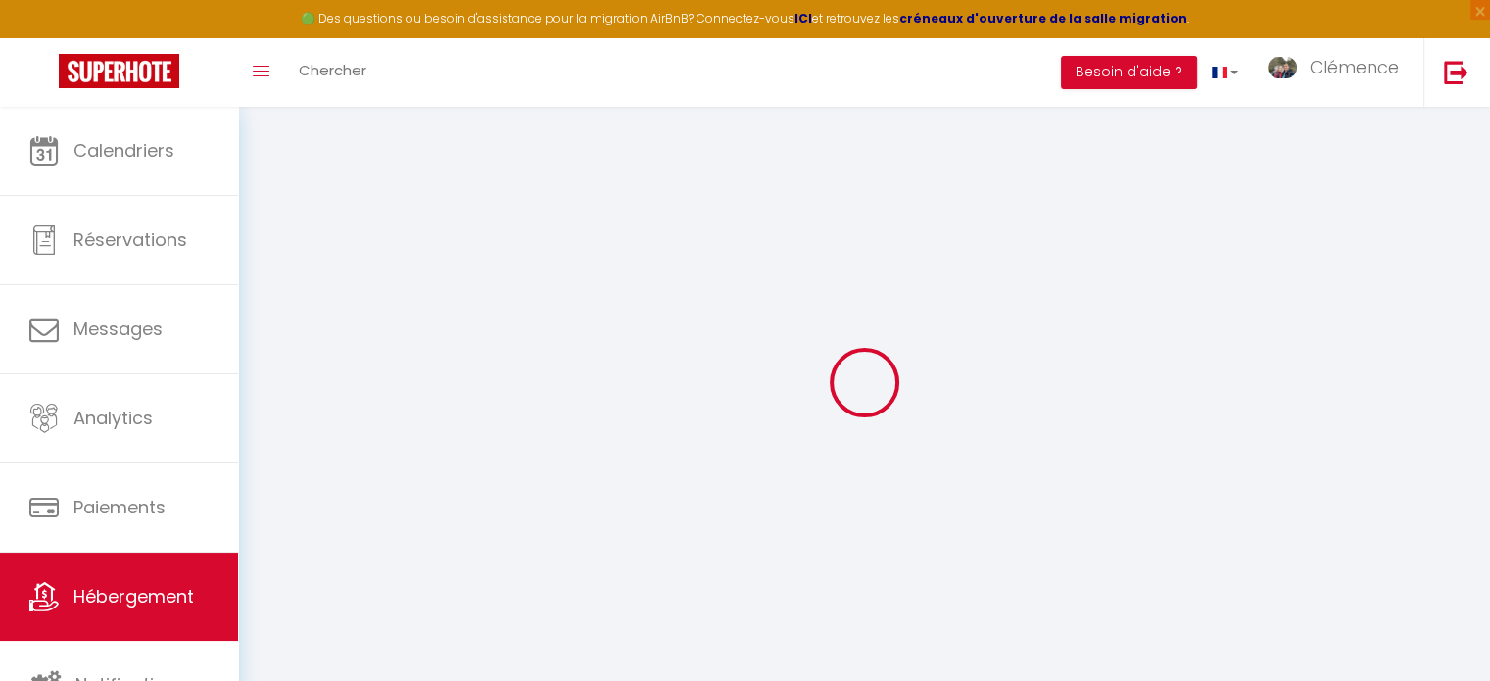
select select "30"
select select "120"
checkbox input "false"
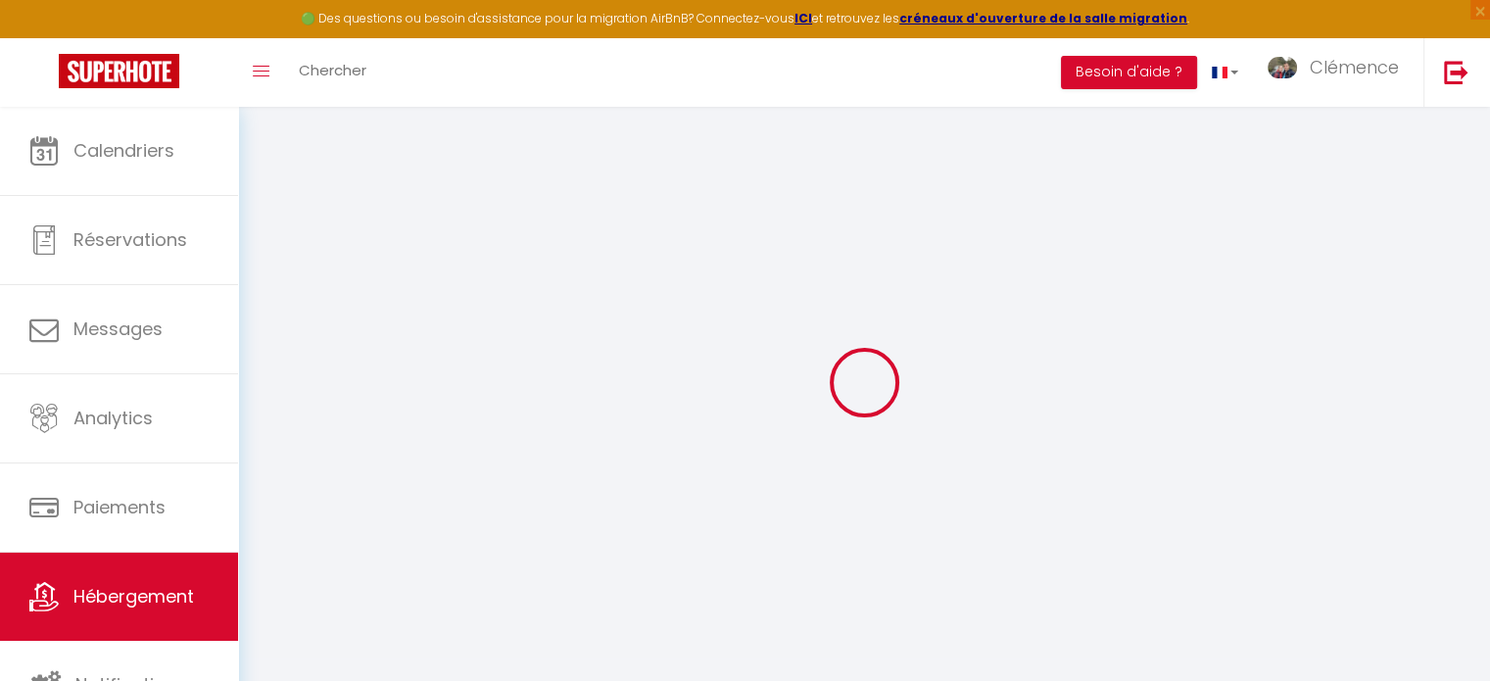
checkbox input "false"
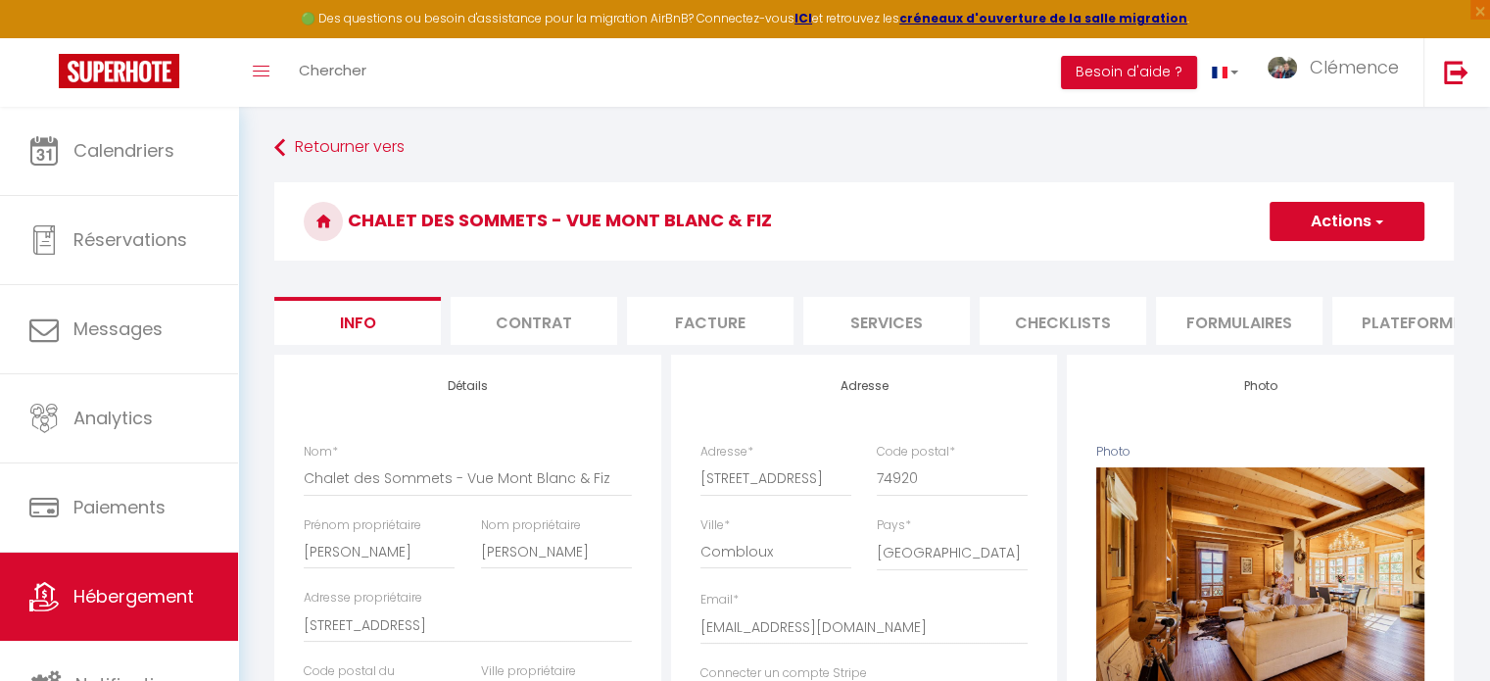
checkbox input "false"
click at [1438, 314] on li "Plateformes" at bounding box center [1415, 321] width 166 height 48
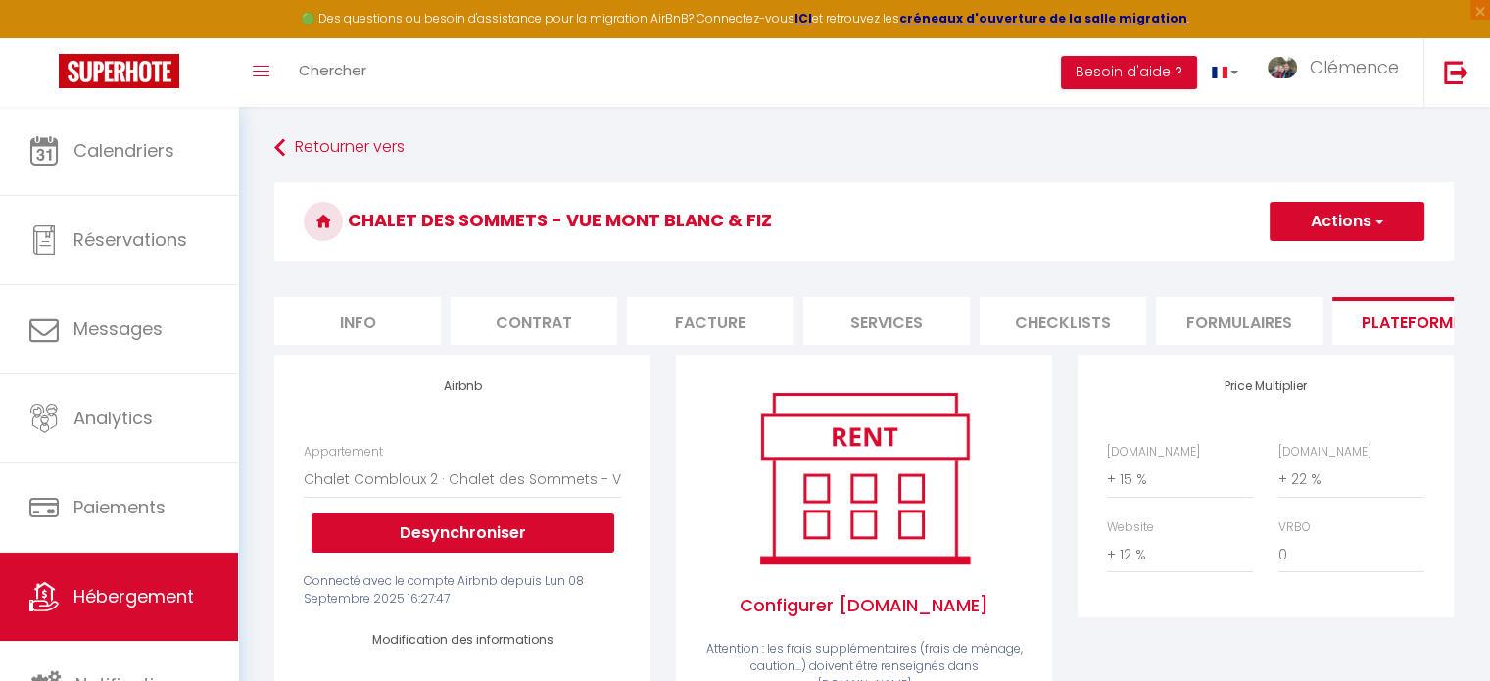
select select
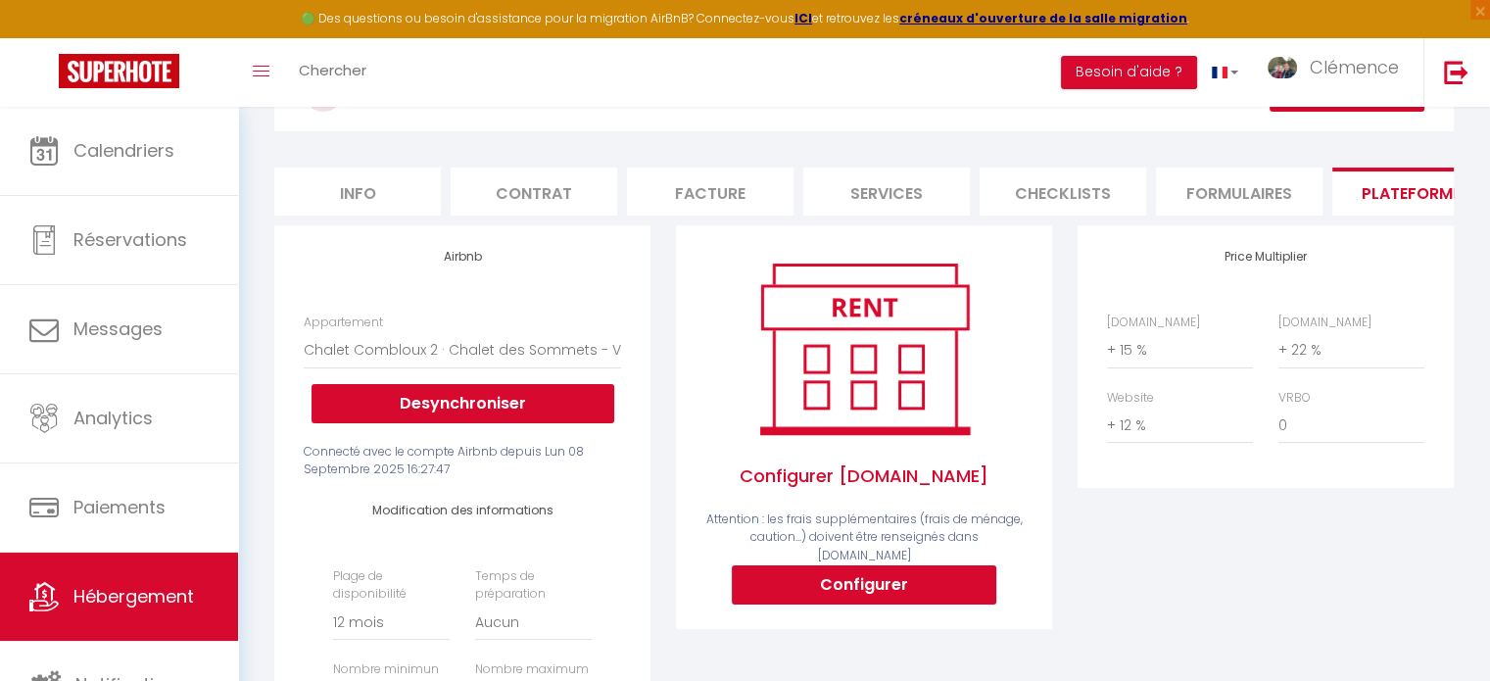
scroll to position [98, 0]
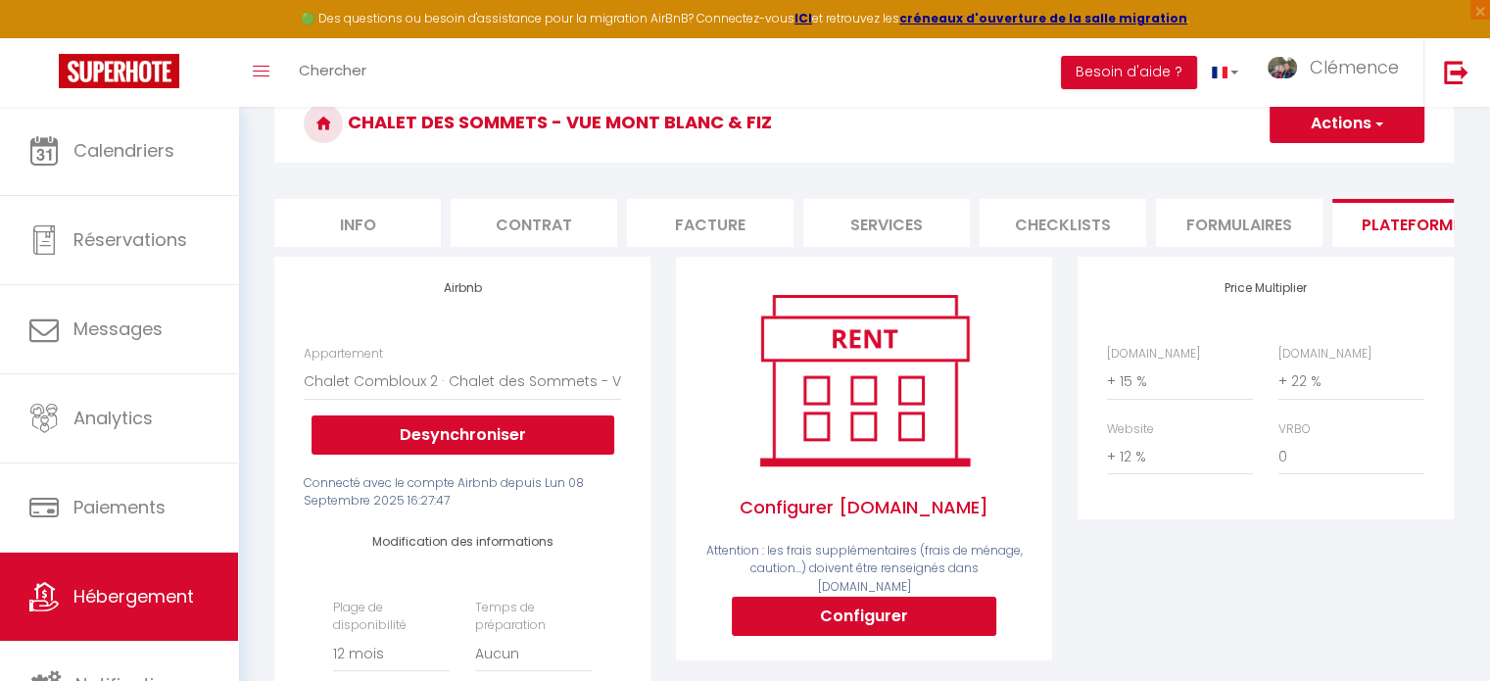
click at [365, 217] on li "Info" at bounding box center [357, 223] width 166 height 48
checkbox input "false"
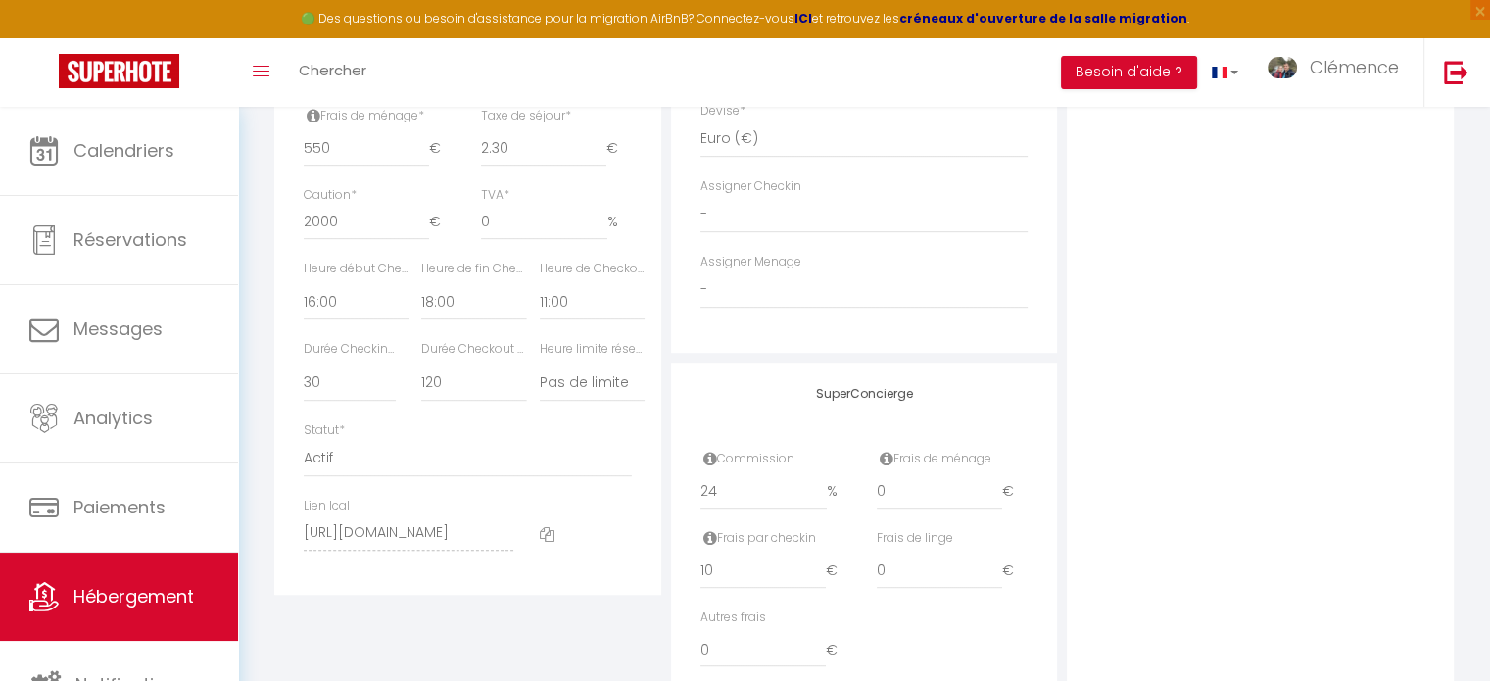
scroll to position [979, 0]
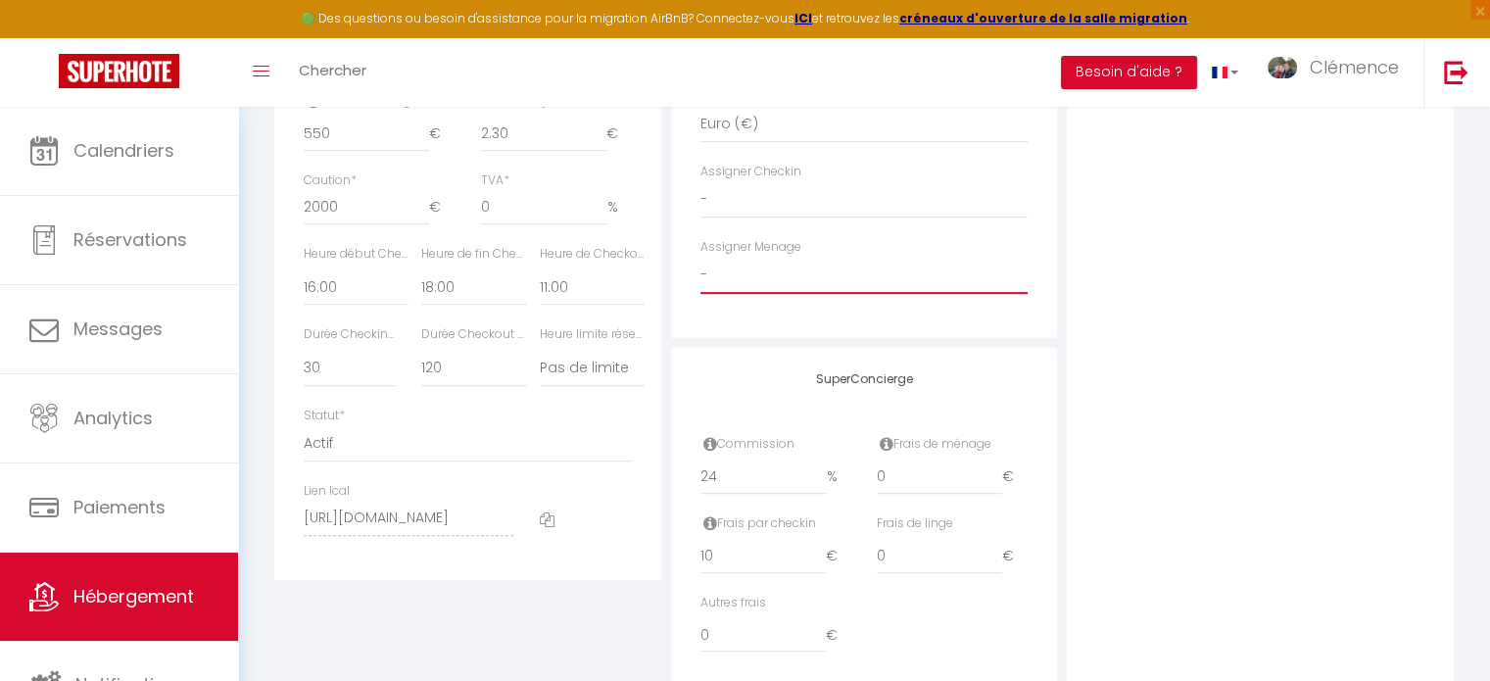
click at [717, 294] on select "- [PERSON_NAME] [PERSON_NAME] [PERSON_NAME] et [PERSON_NAME] SOLANA [PERSON_NAM…" at bounding box center [864, 275] width 328 height 37
select select "22805"
click at [700, 270] on select "- [PERSON_NAME] [PERSON_NAME] [PERSON_NAME] et [PERSON_NAME] SOLANA [PERSON_NAM…" at bounding box center [864, 275] width 328 height 37
checkbox input "false"
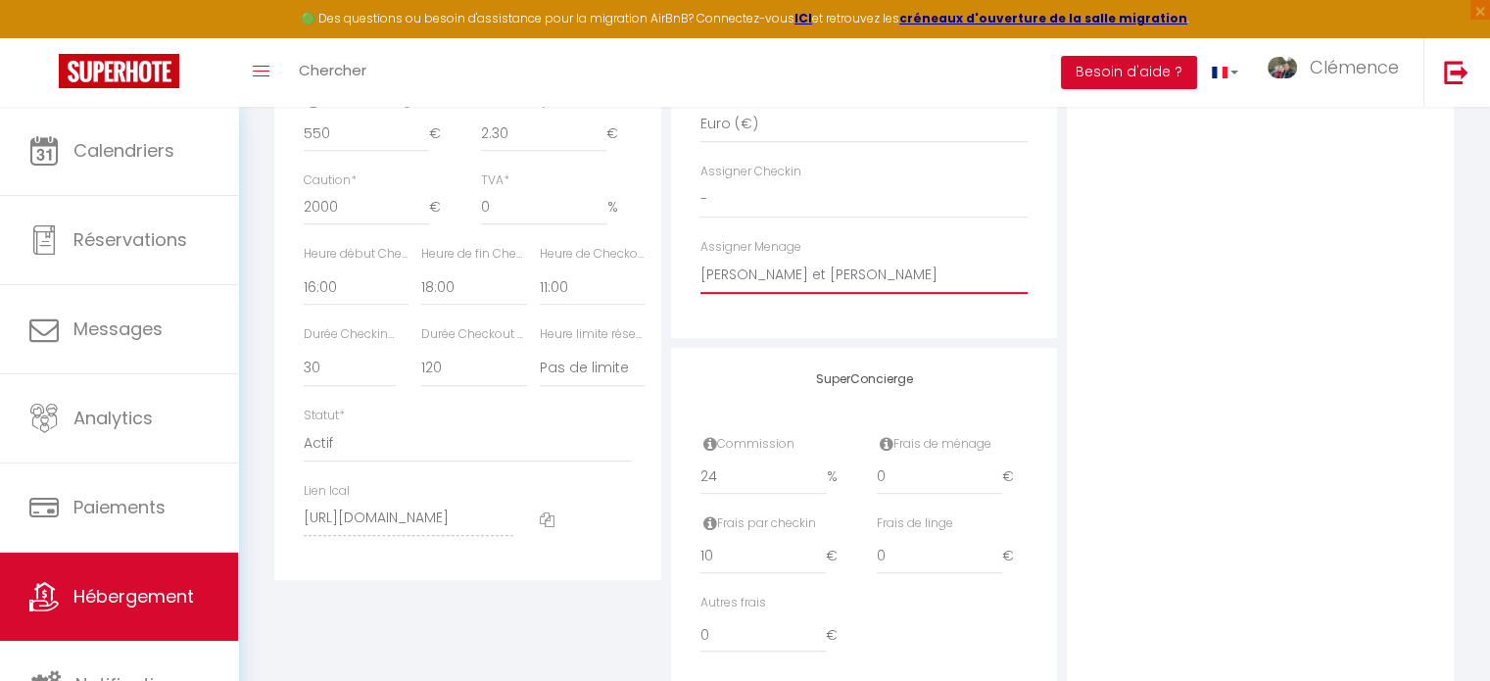
checkbox input "false"
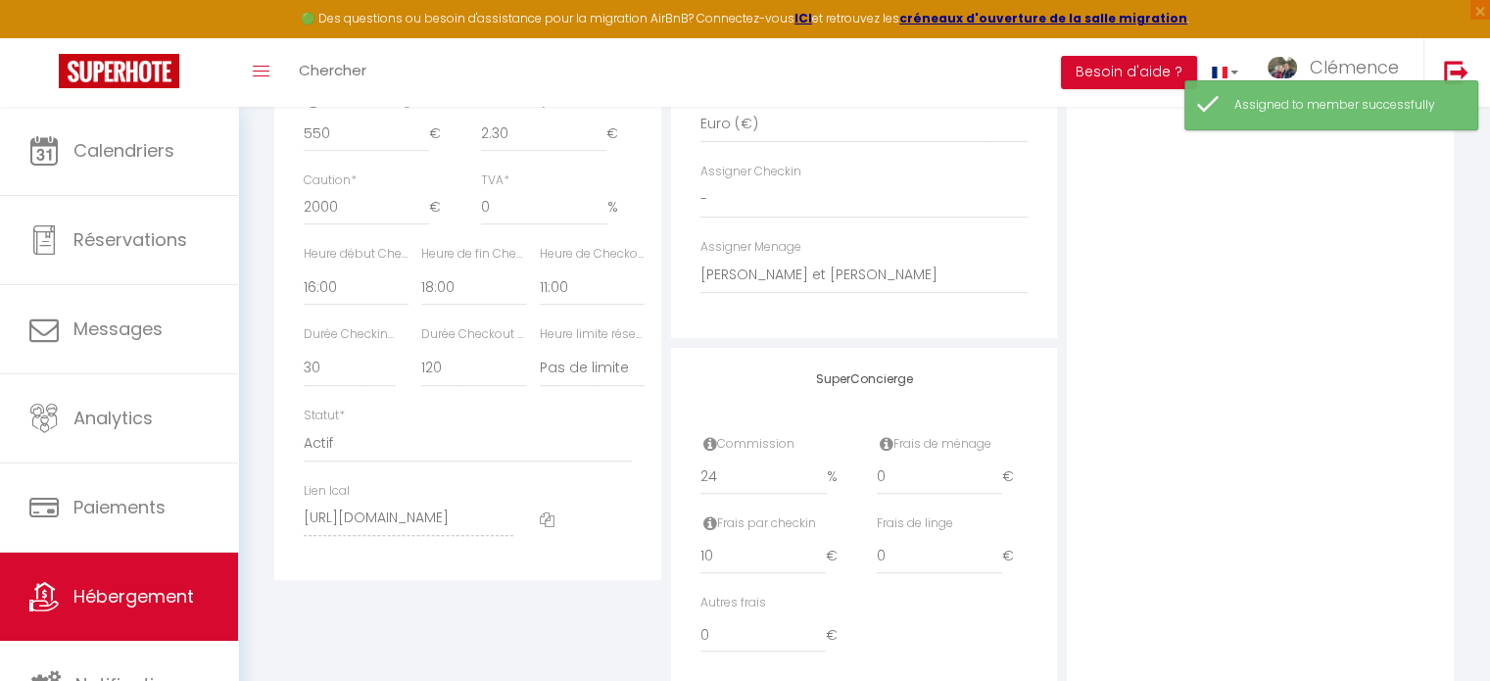
click at [548, 527] on icon at bounding box center [547, 519] width 15 height 15
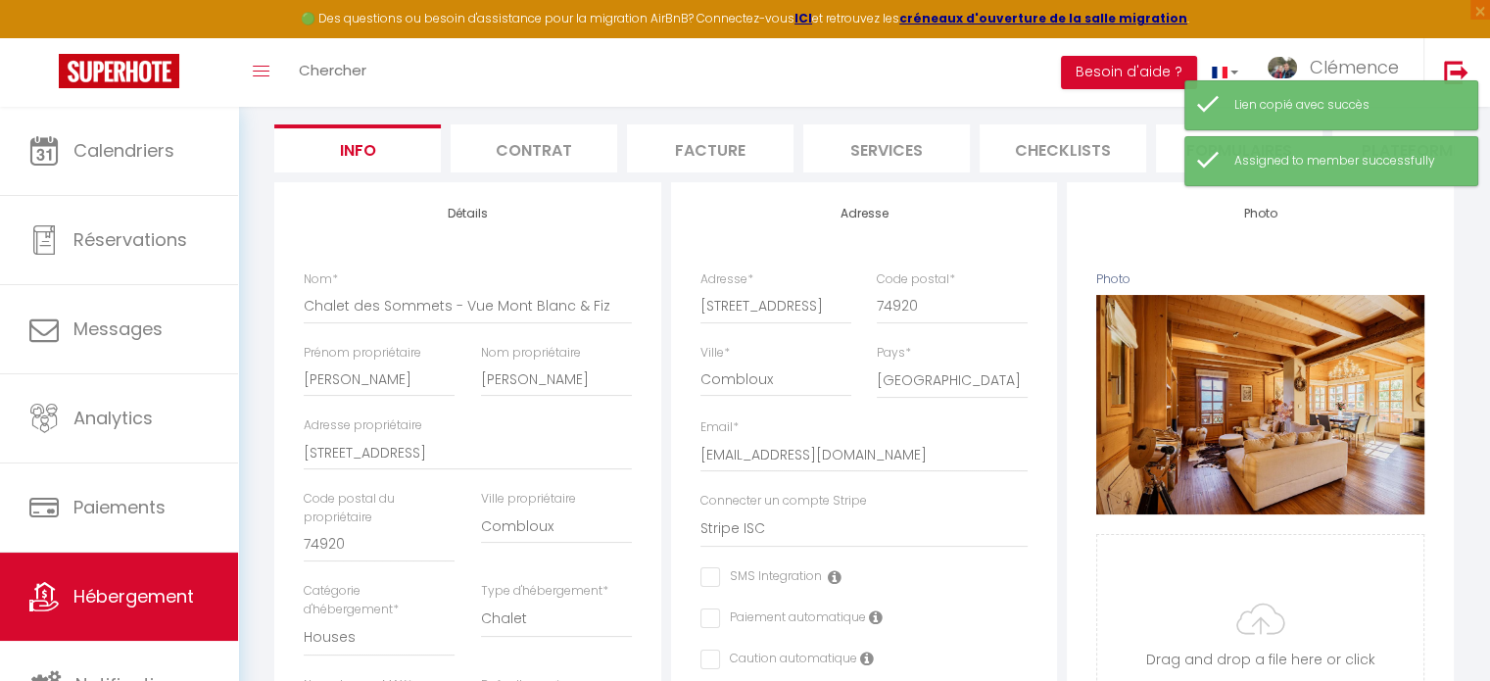
scroll to position [0, 0]
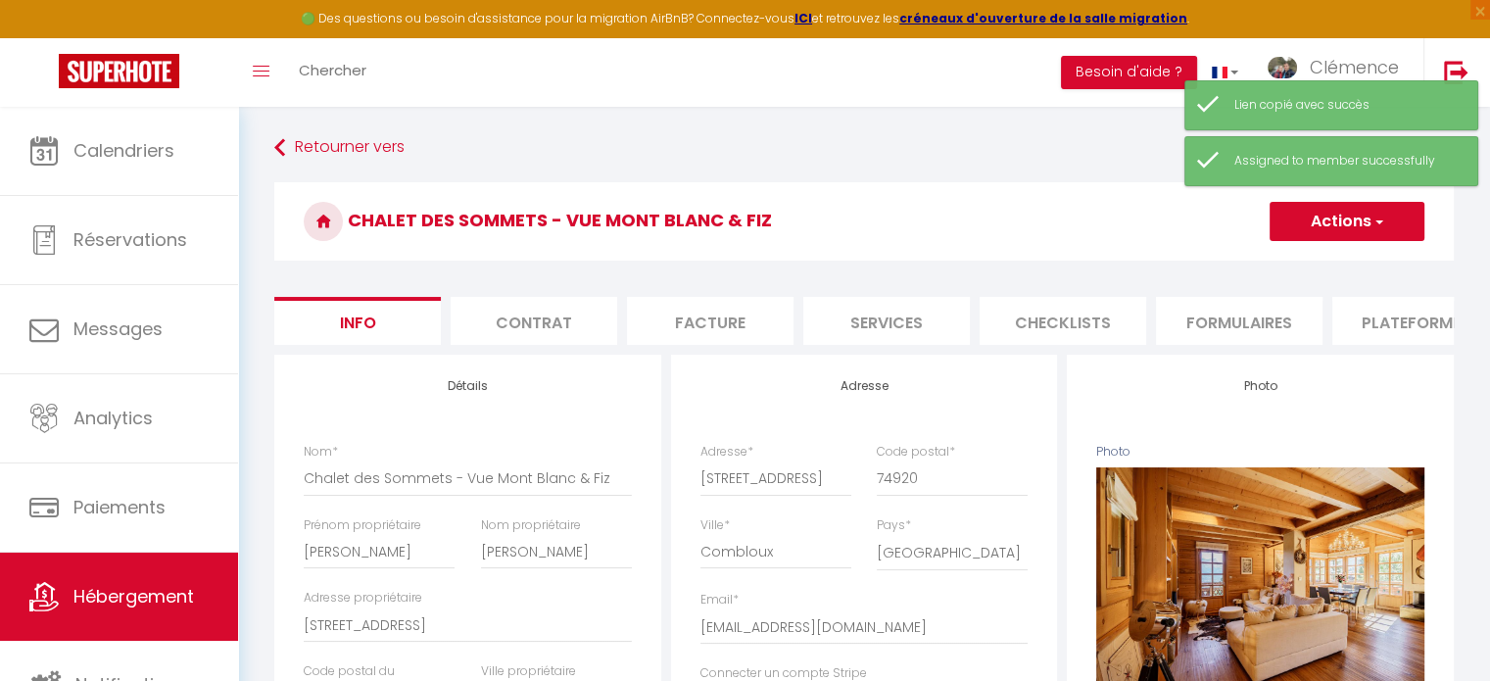
click at [1358, 321] on li "Plateformes" at bounding box center [1415, 321] width 166 height 48
select select
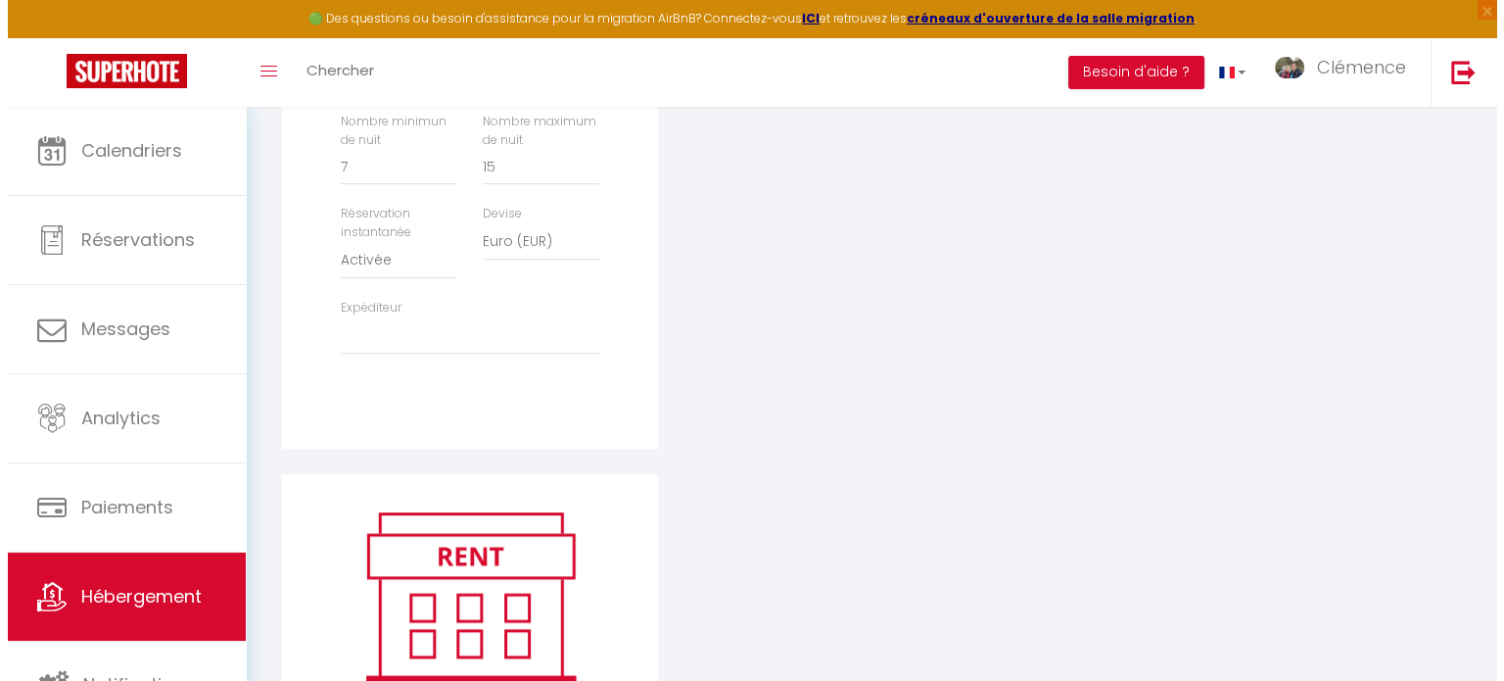
scroll to position [881, 0]
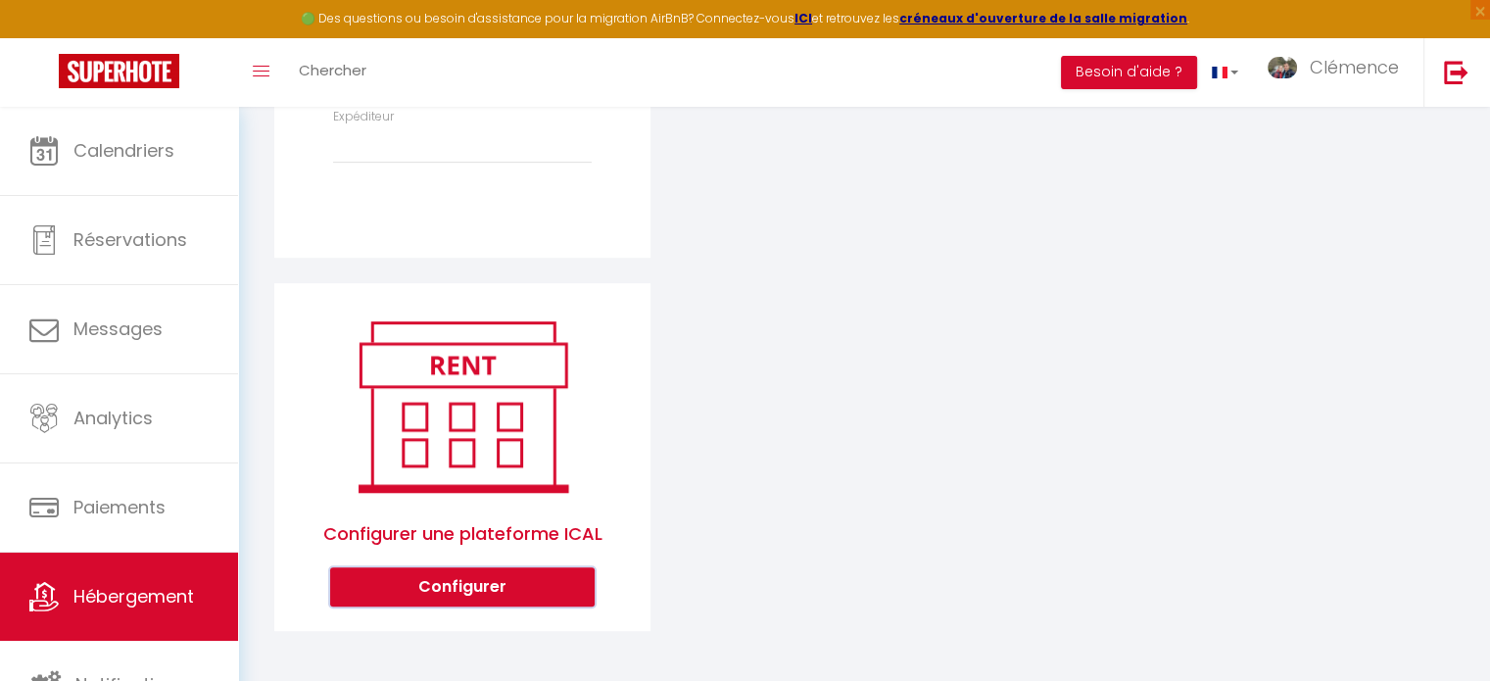
click at [478, 587] on button "Configurer" at bounding box center [462, 586] width 264 height 39
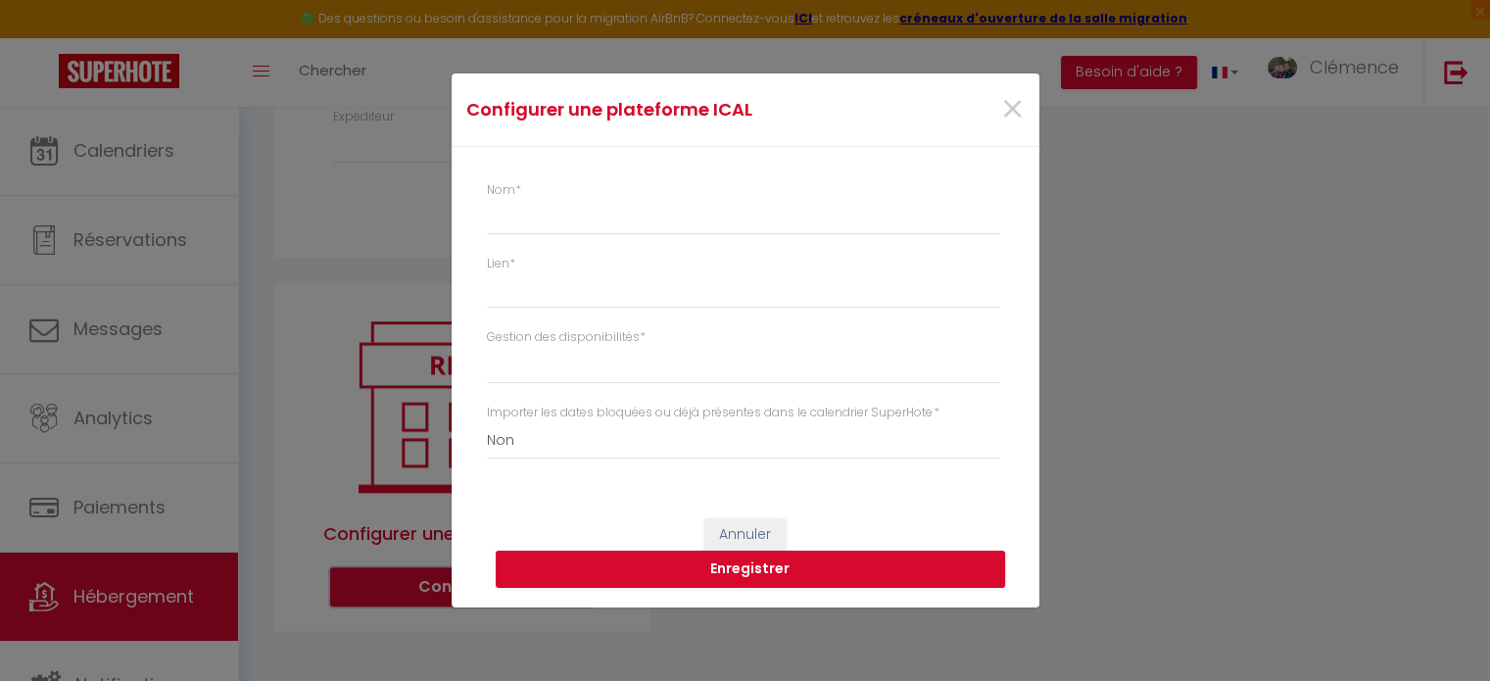
select select "1"
select select
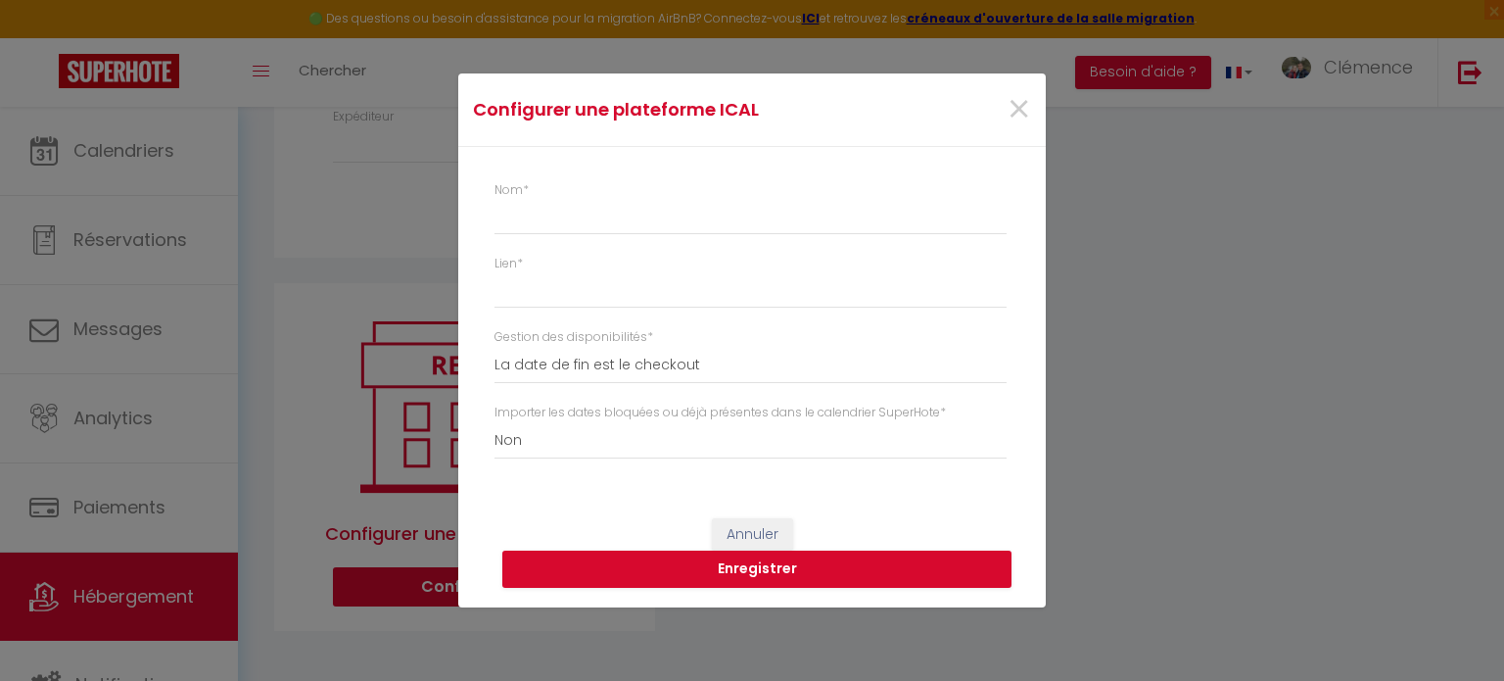
click at [513, 193] on label "Nom *" at bounding box center [512, 190] width 34 height 19
click at [513, 200] on input "Nom *" at bounding box center [751, 217] width 512 height 35
click at [521, 286] on input "Lien *" at bounding box center [751, 290] width 512 height 35
paste input "[URL][DOMAIN_NAME]"
type input "[URL][DOMAIN_NAME]"
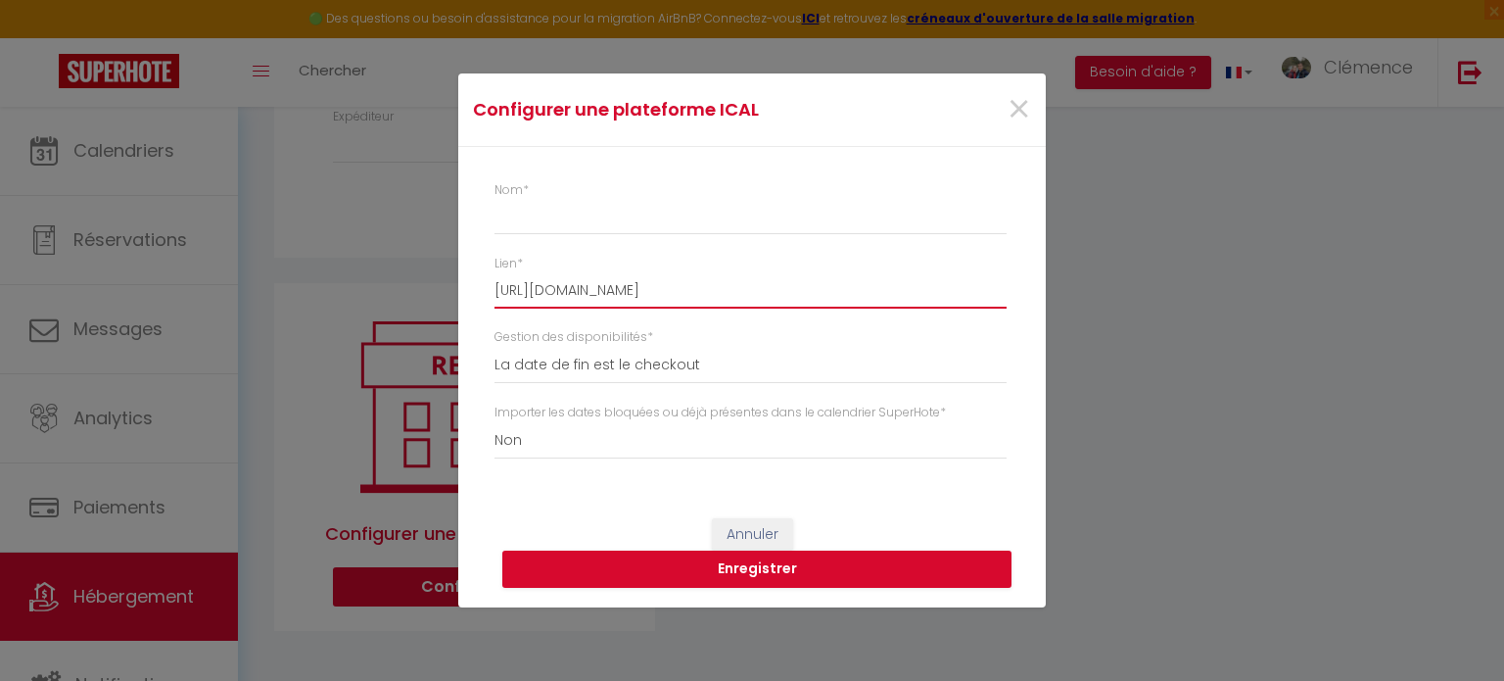
select select
type input "[URL][DOMAIN_NAME]"
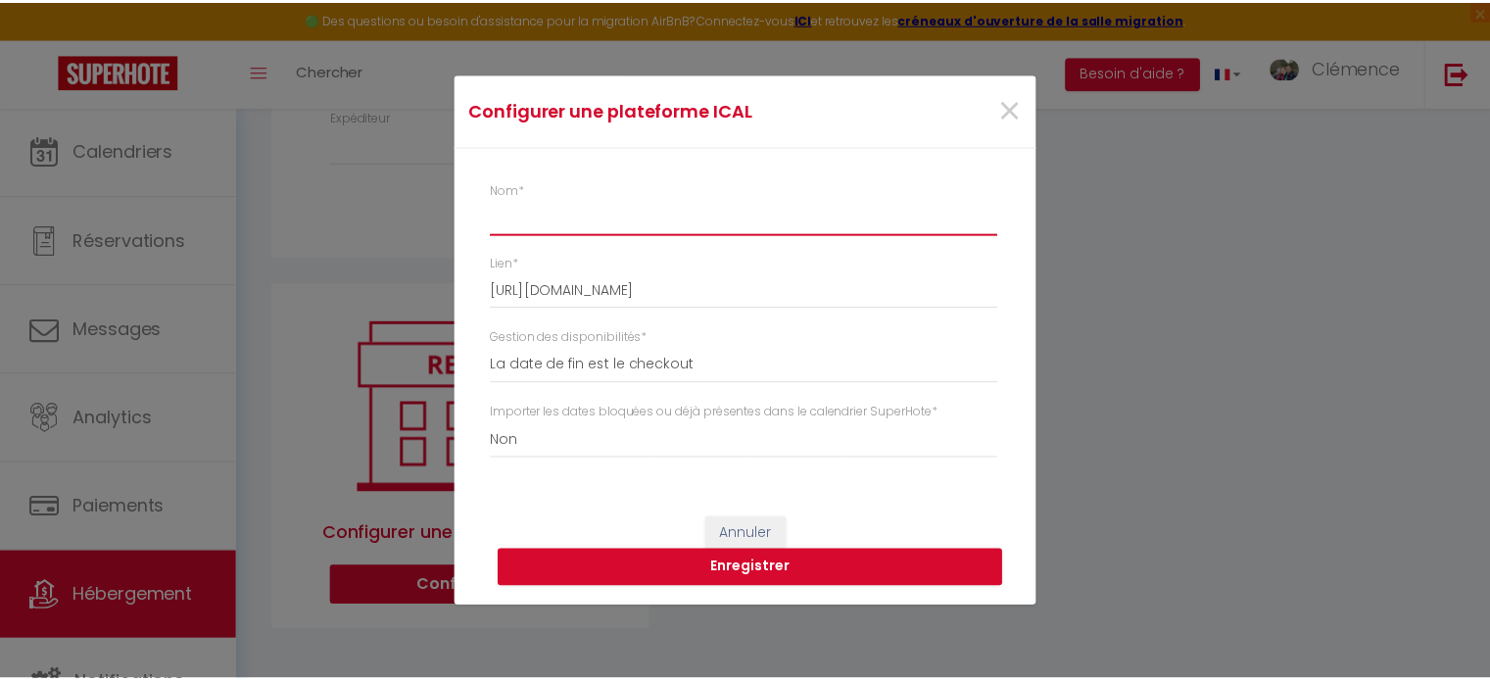
scroll to position [0, 0]
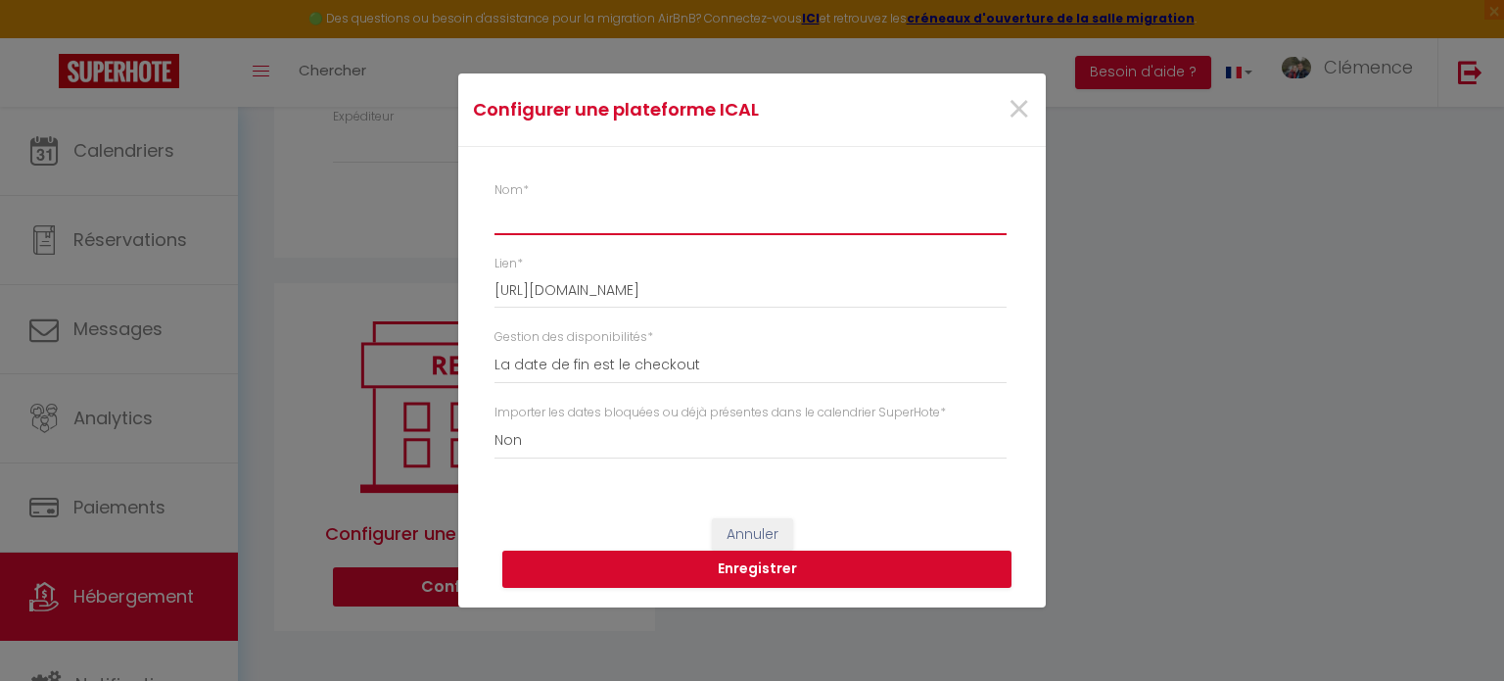
click at [544, 219] on input "Nom *" at bounding box center [751, 217] width 512 height 35
type input "A"
select select
type input "Ab"
select select
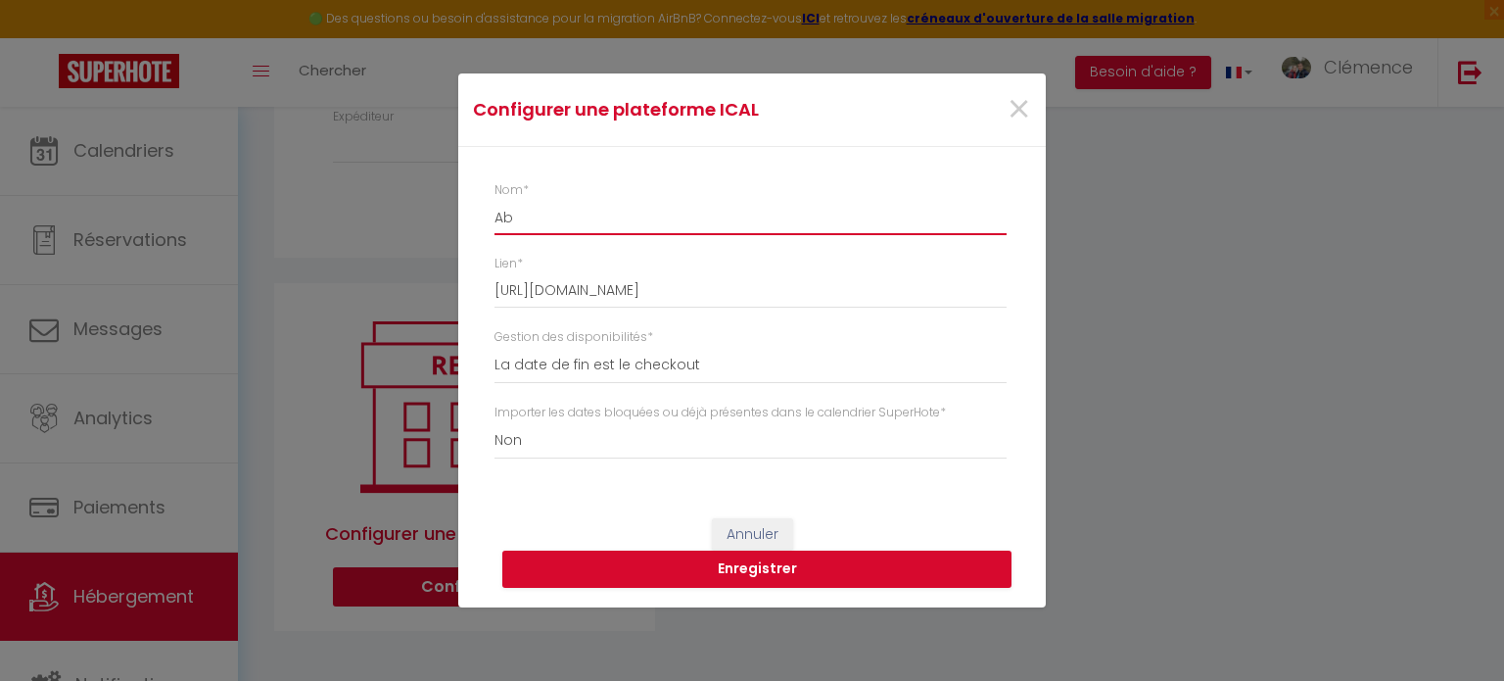
type input "Abr"
select select
type input "Abri"
select select
type input "Abrit"
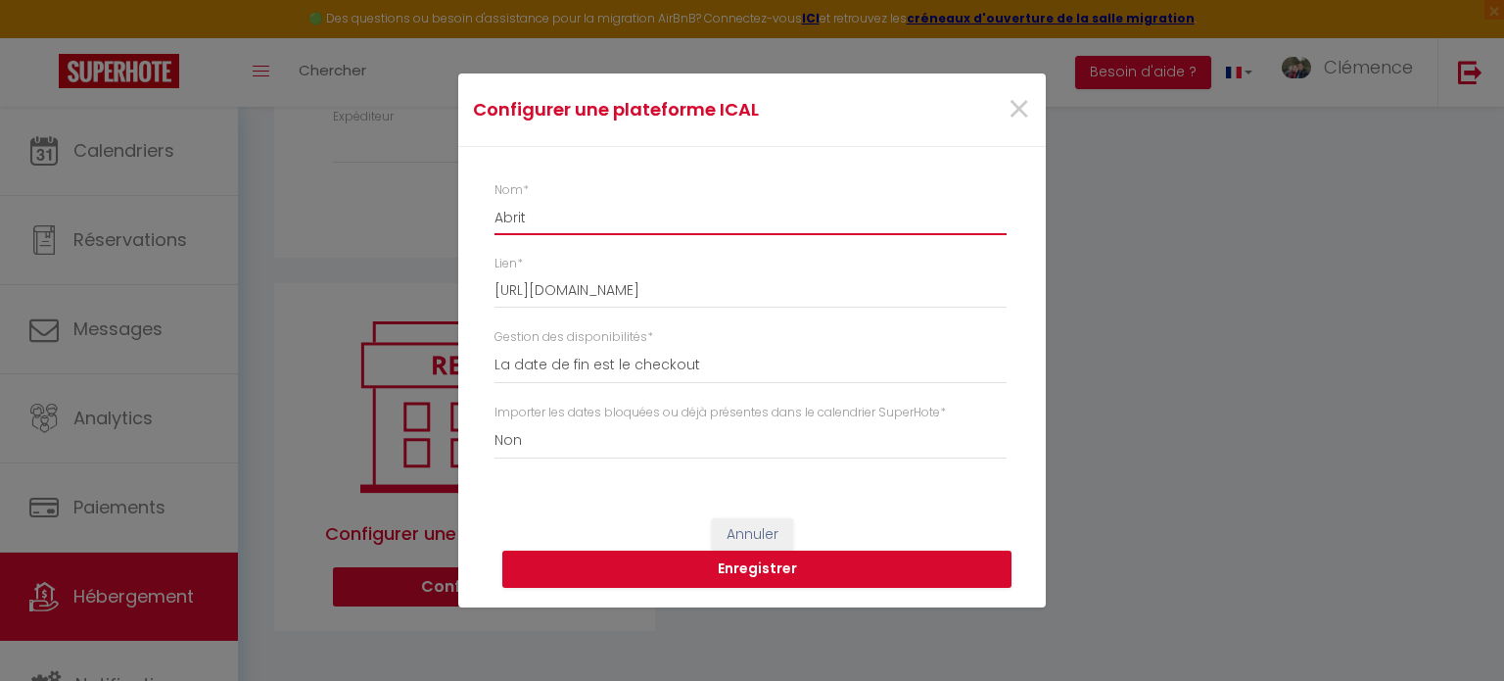
select select
type input "Abrite"
select select
type input "Abritel"
select select
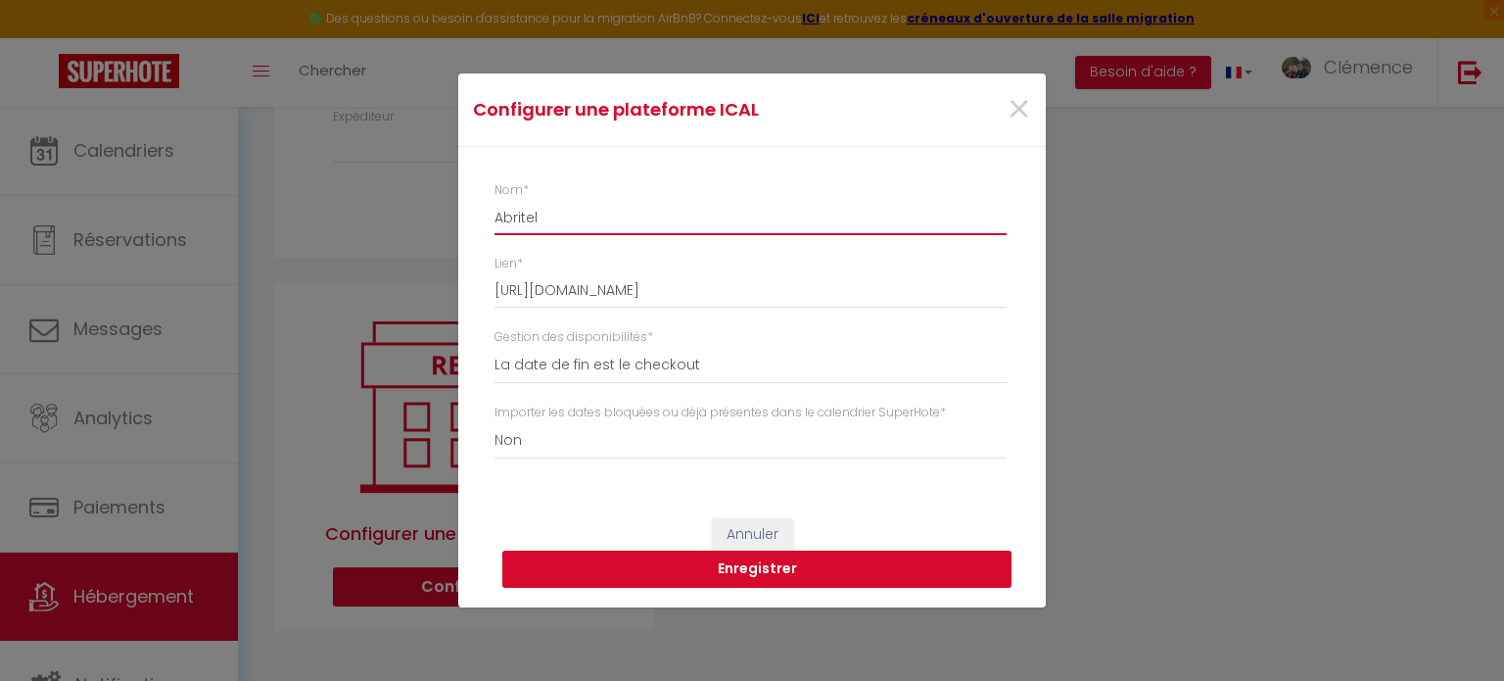
type input "Abritel"
click at [765, 570] on button "Enregistrer" at bounding box center [756, 568] width 509 height 37
select select
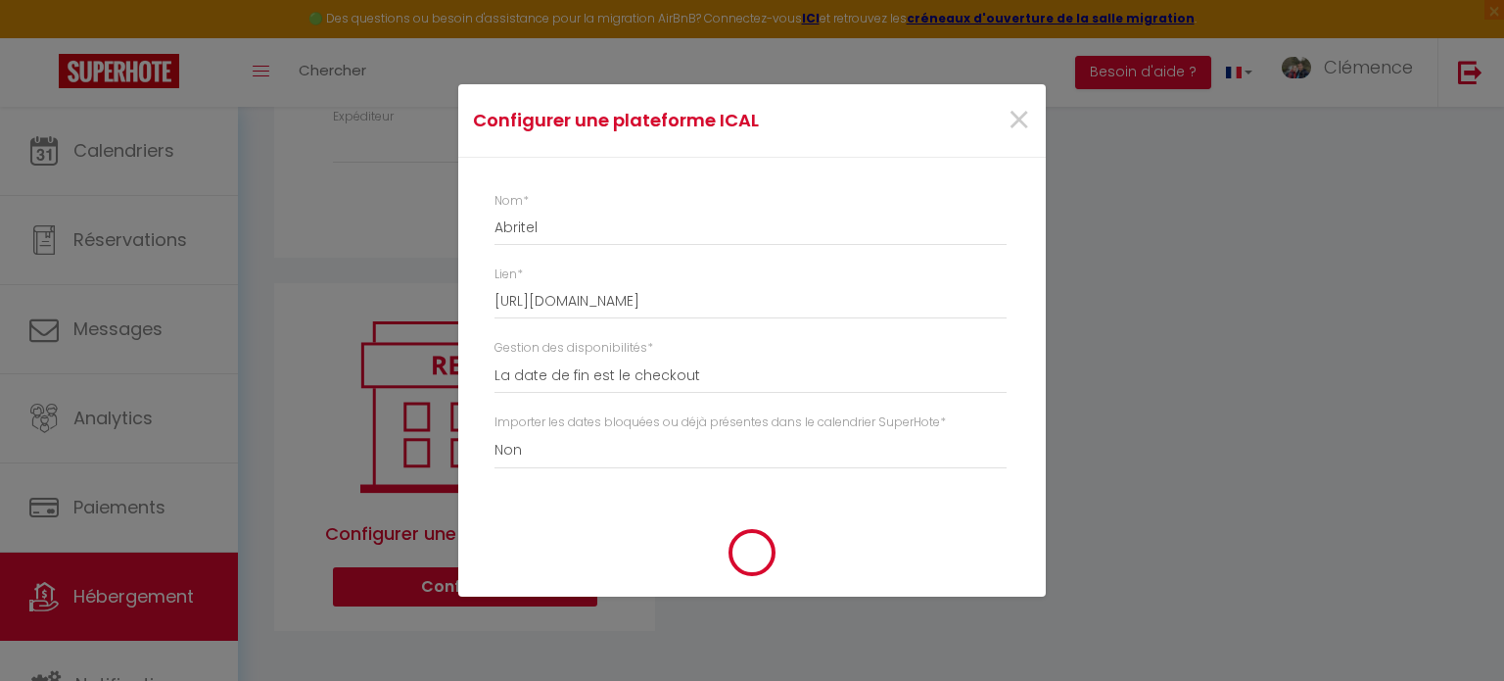
type input "Abritel"
type input "[URL][DOMAIN_NAME]"
select select
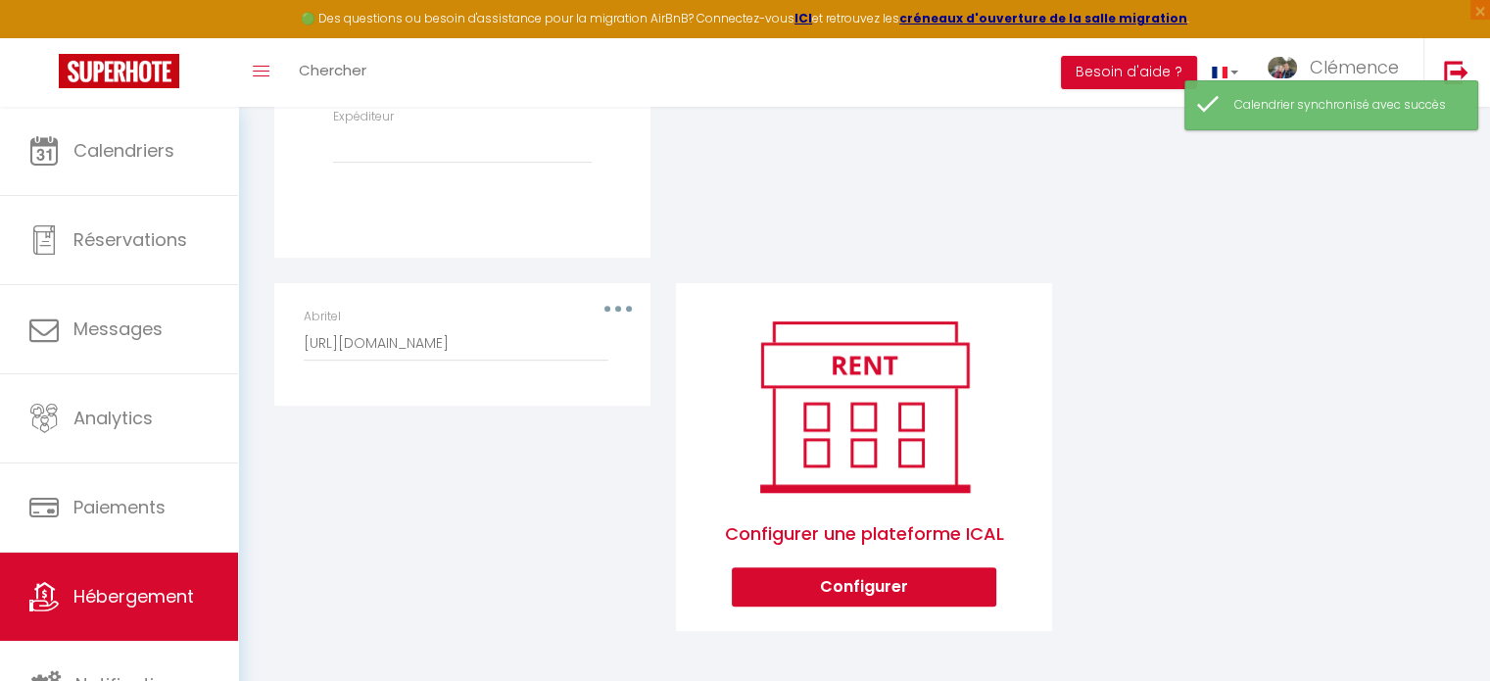
click at [613, 310] on div "Abritel [URL][DOMAIN_NAME]" at bounding box center [462, 335] width 317 height 54
click at [619, 307] on icon "button" at bounding box center [618, 309] width 6 height 6
click at [568, 348] on button "Editer" at bounding box center [567, 353] width 145 height 33
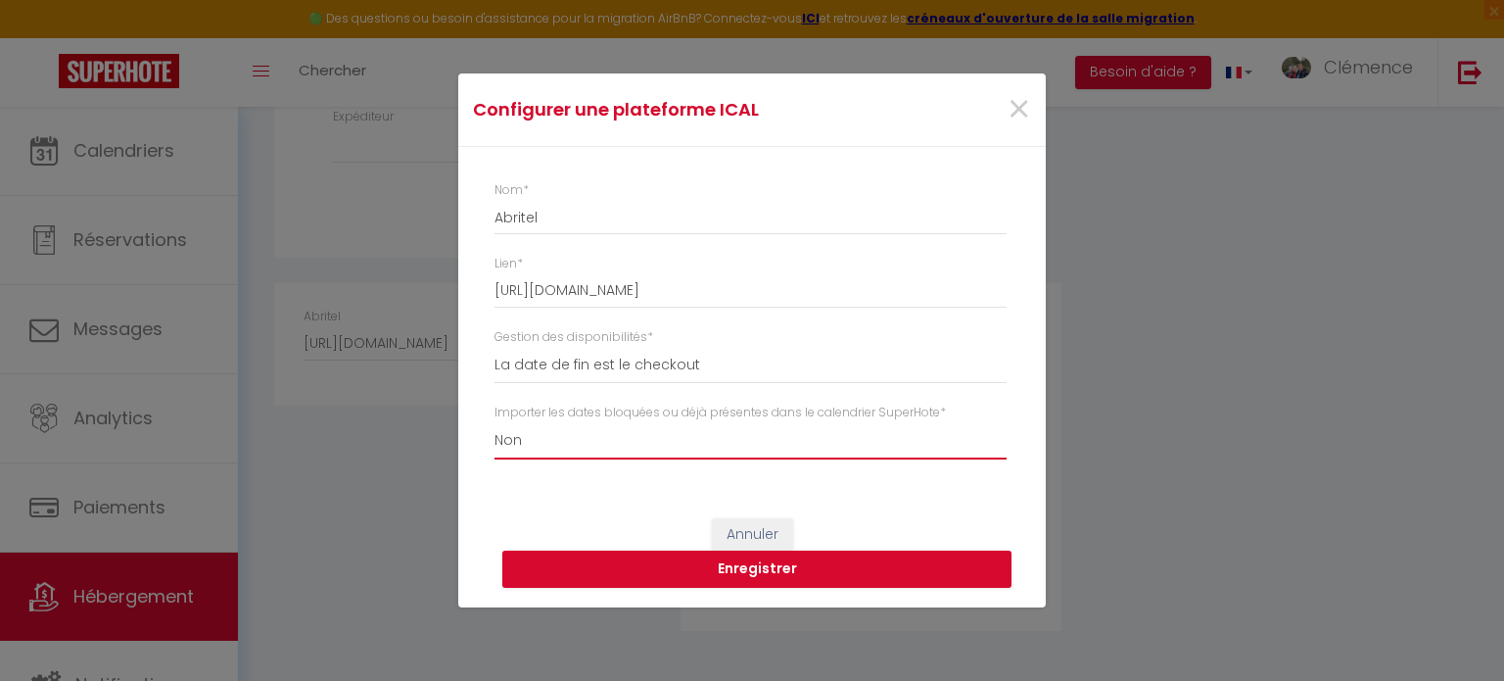
click at [544, 431] on select "Oui Non" at bounding box center [751, 440] width 512 height 37
select select "true"
click at [495, 422] on select "Oui Non" at bounding box center [751, 440] width 512 height 37
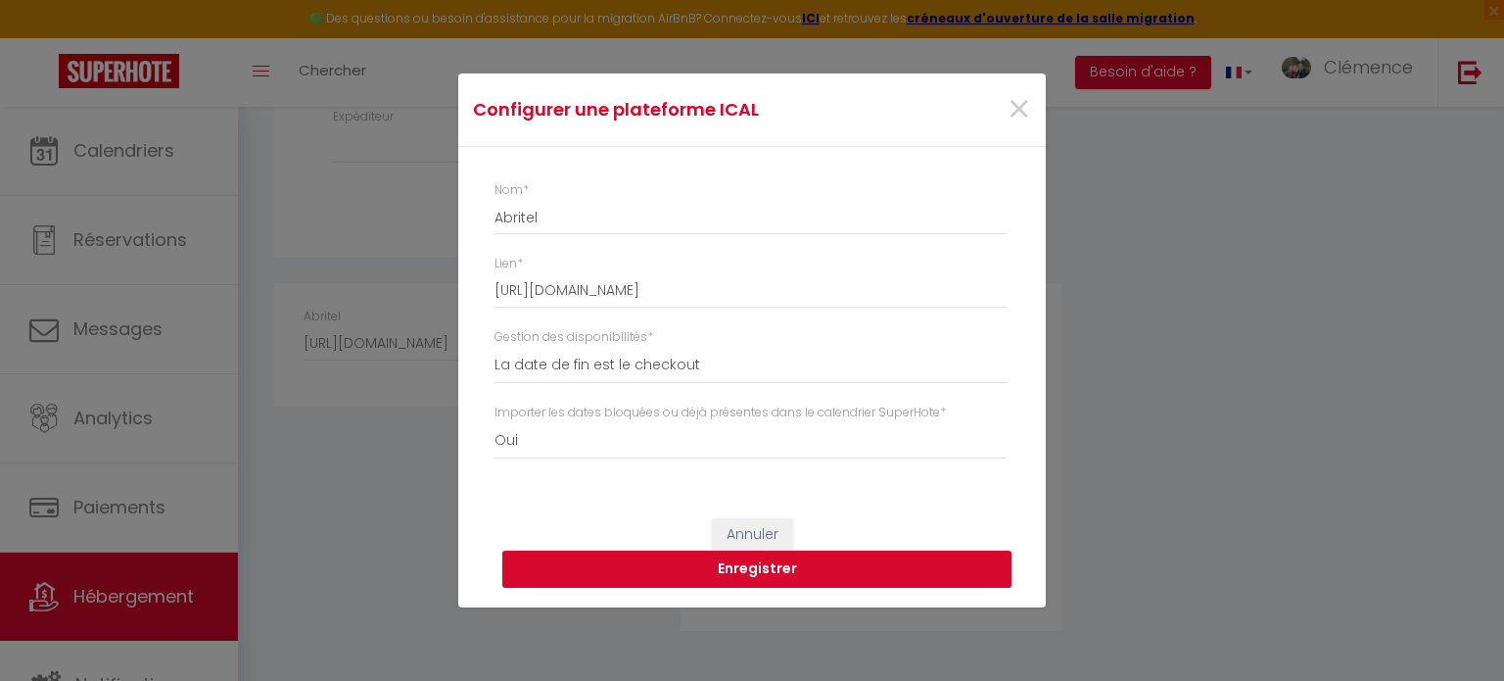
click at [650, 573] on button "Enregistrer" at bounding box center [756, 568] width 509 height 37
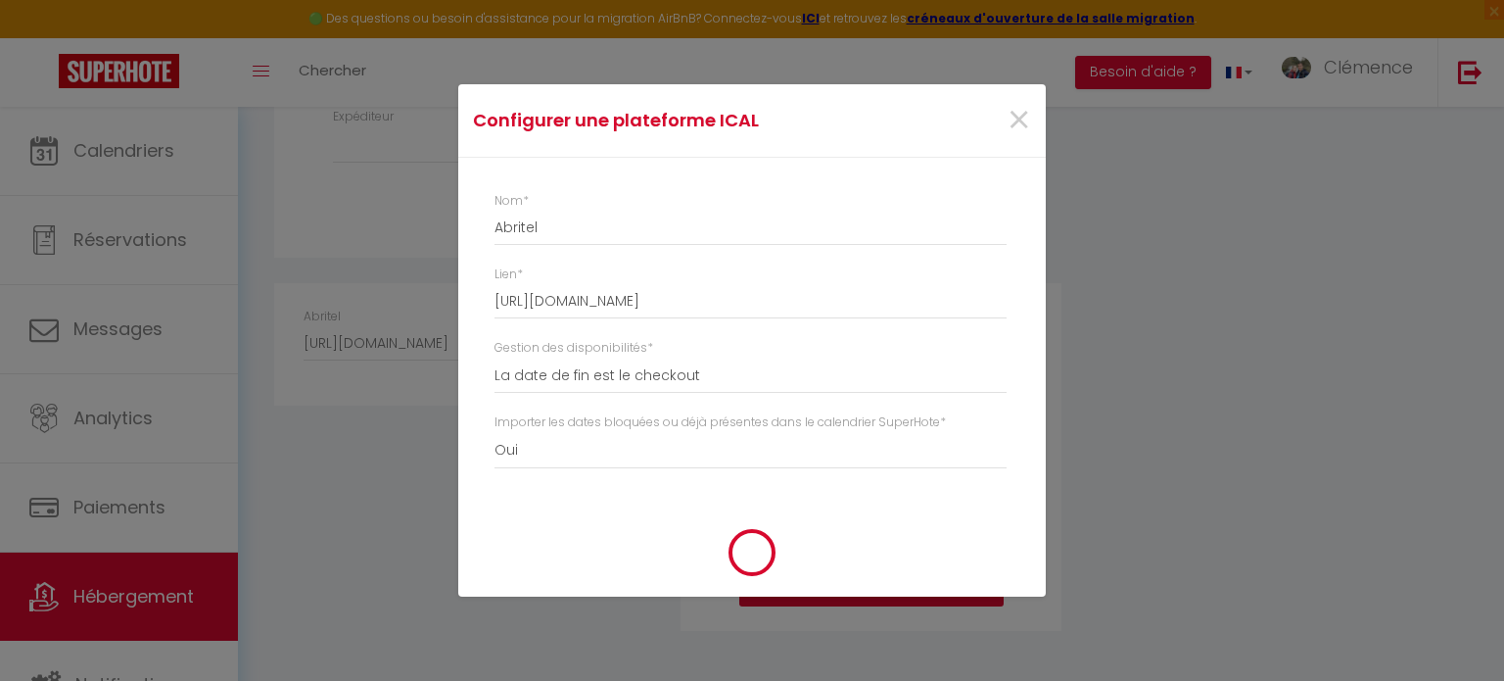
select select
